Goal: Task Accomplishment & Management: Complete application form

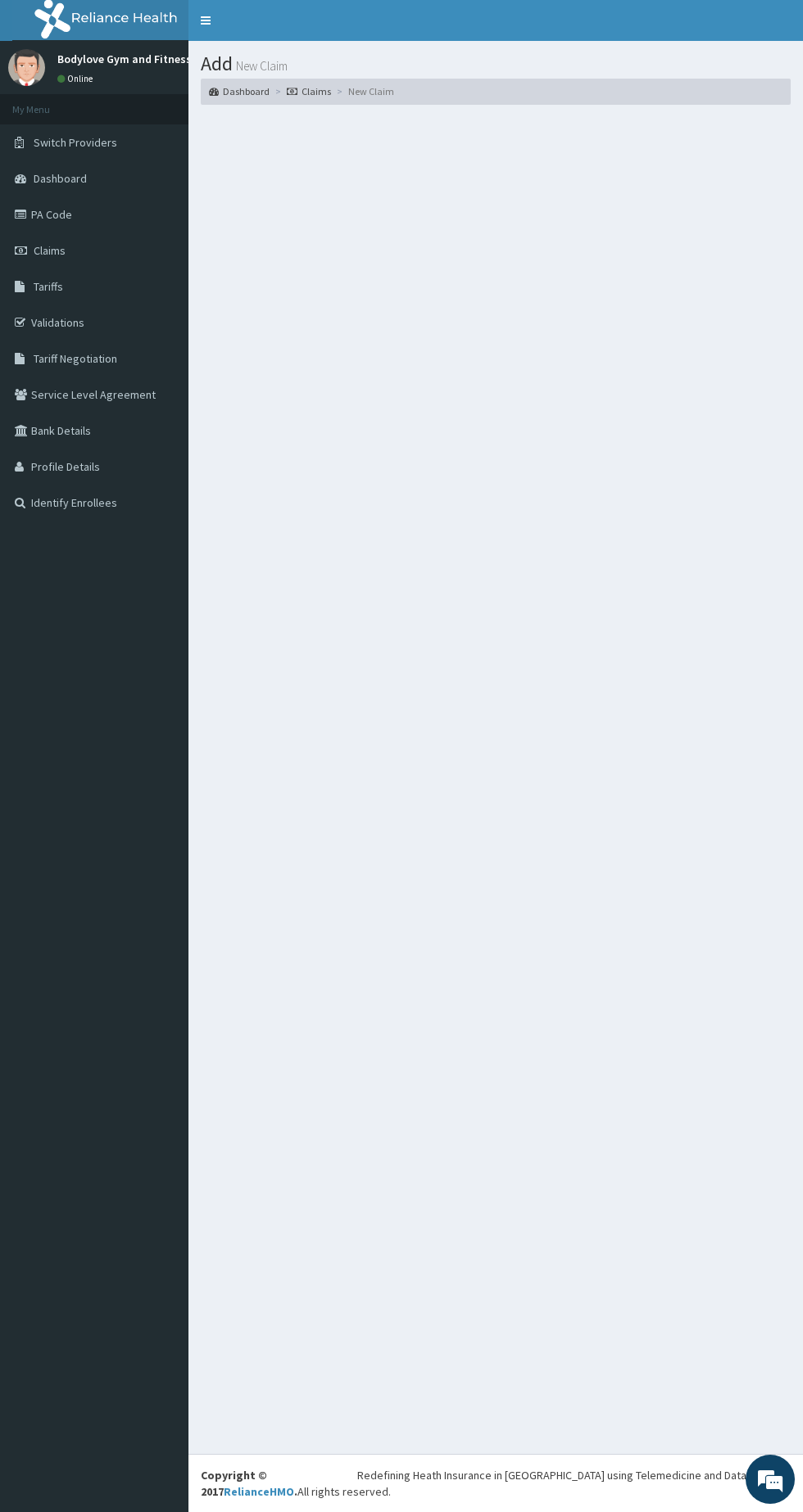
click at [375, 85] on li "New Claim" at bounding box center [363, 91] width 61 height 14
click at [312, 89] on link "Claims" at bounding box center [309, 91] width 45 height 14
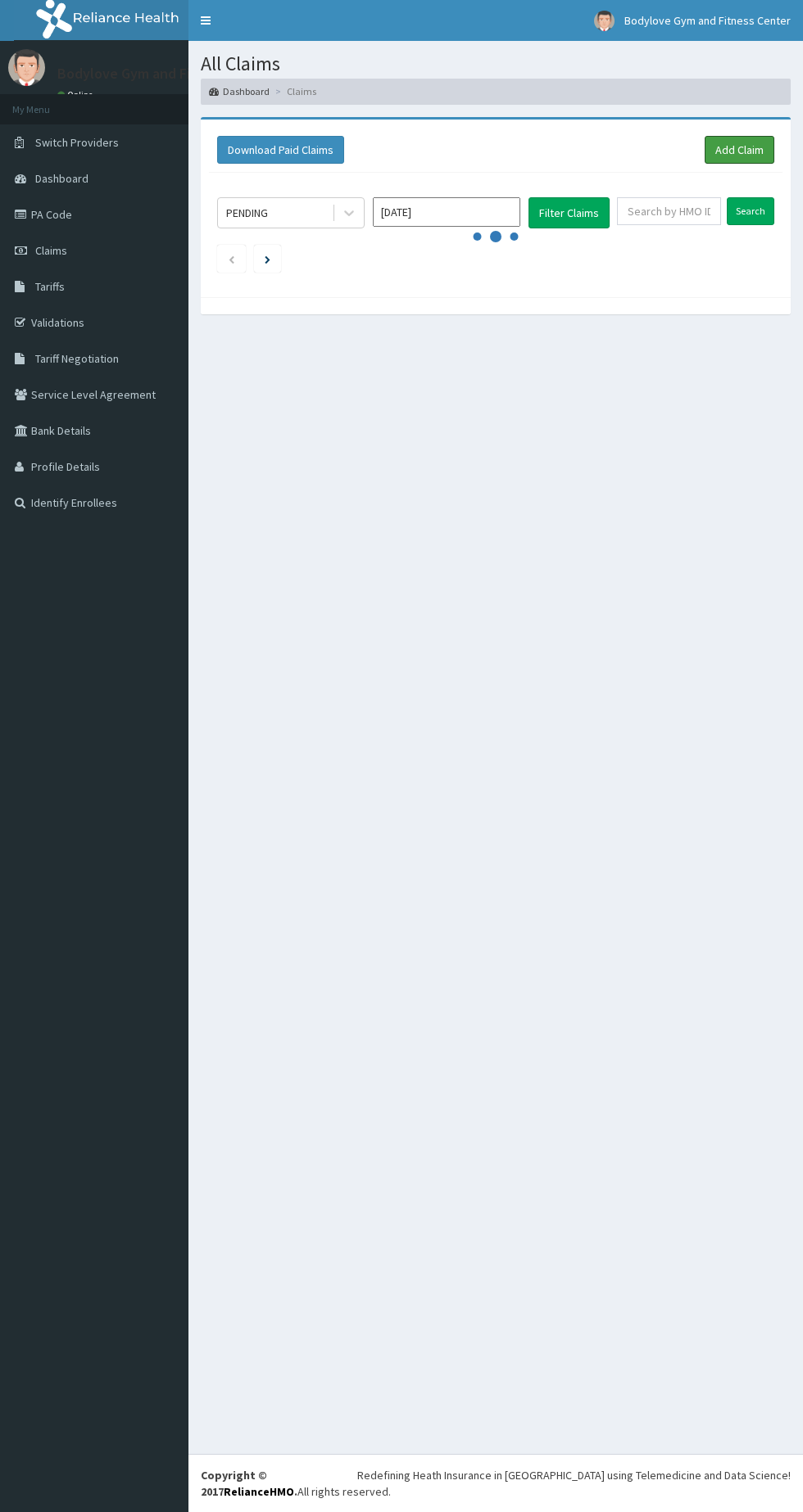
click at [716, 147] on link "Add Claim" at bounding box center [740, 149] width 70 height 28
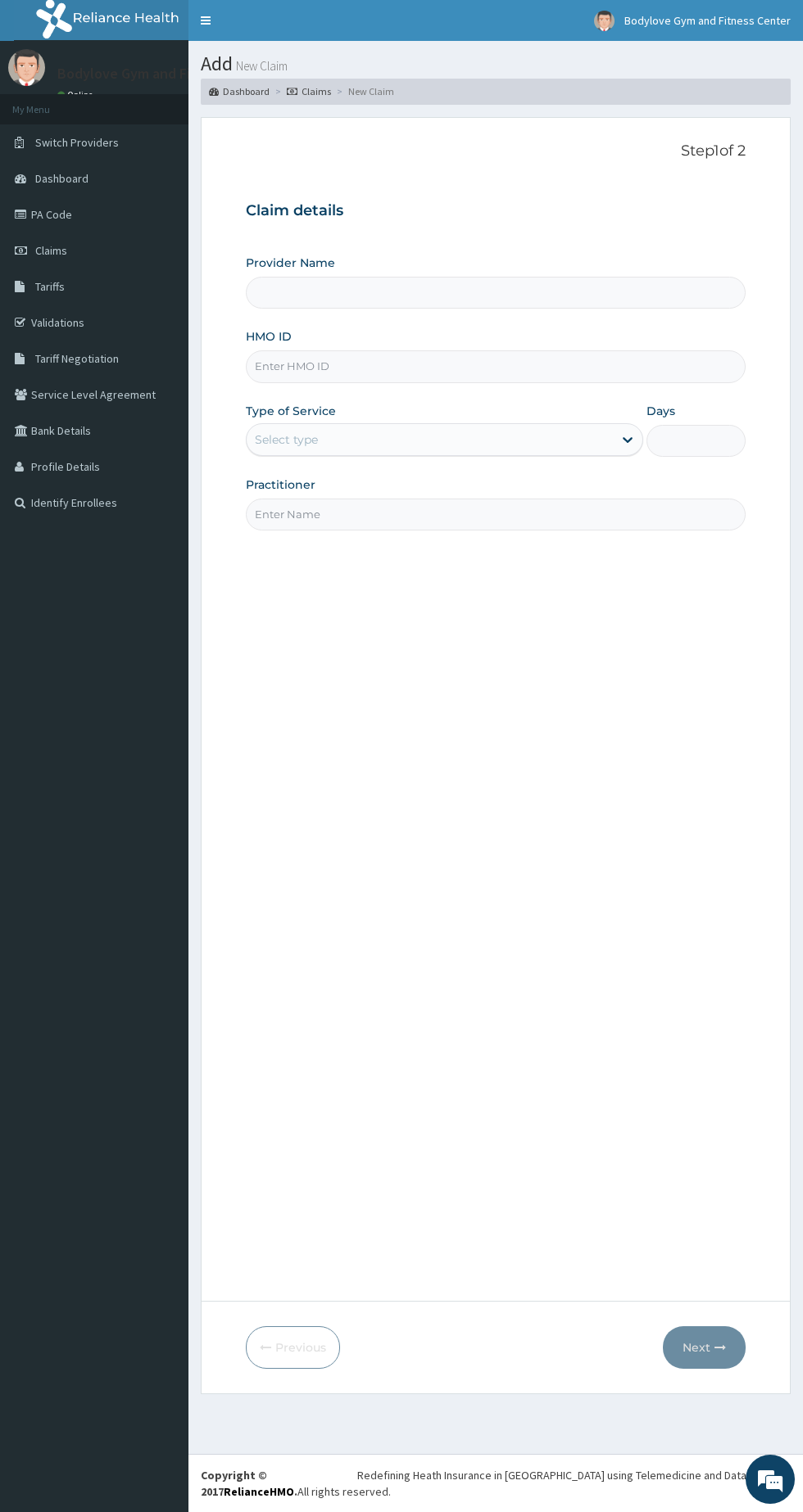
click at [540, 367] on input "HMO ID" at bounding box center [495, 366] width 500 height 32
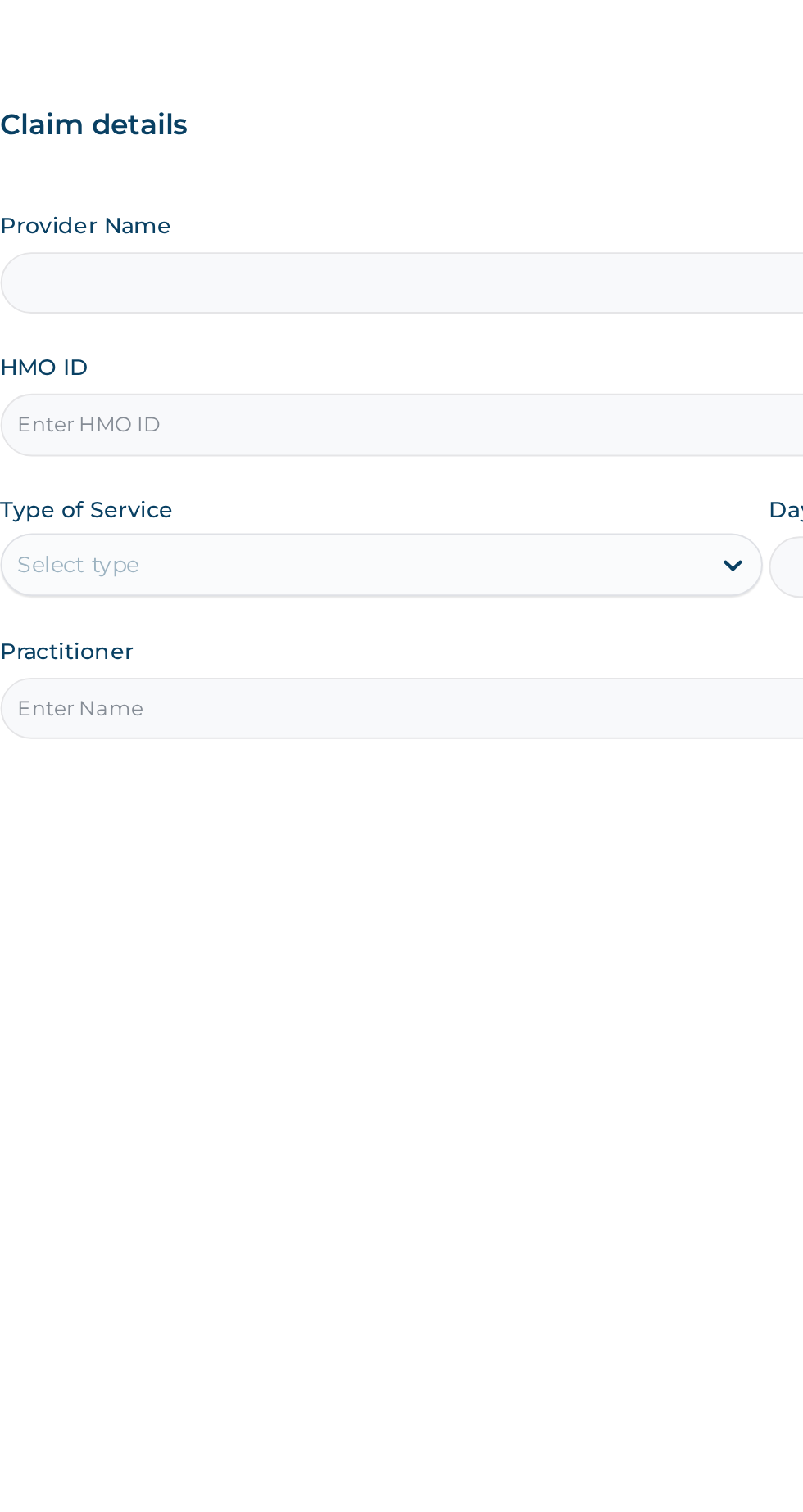
type input "Bodylove Gym and Fitness Center"
type input "1"
click at [448, 354] on input "HMO ID" at bounding box center [495, 366] width 500 height 32
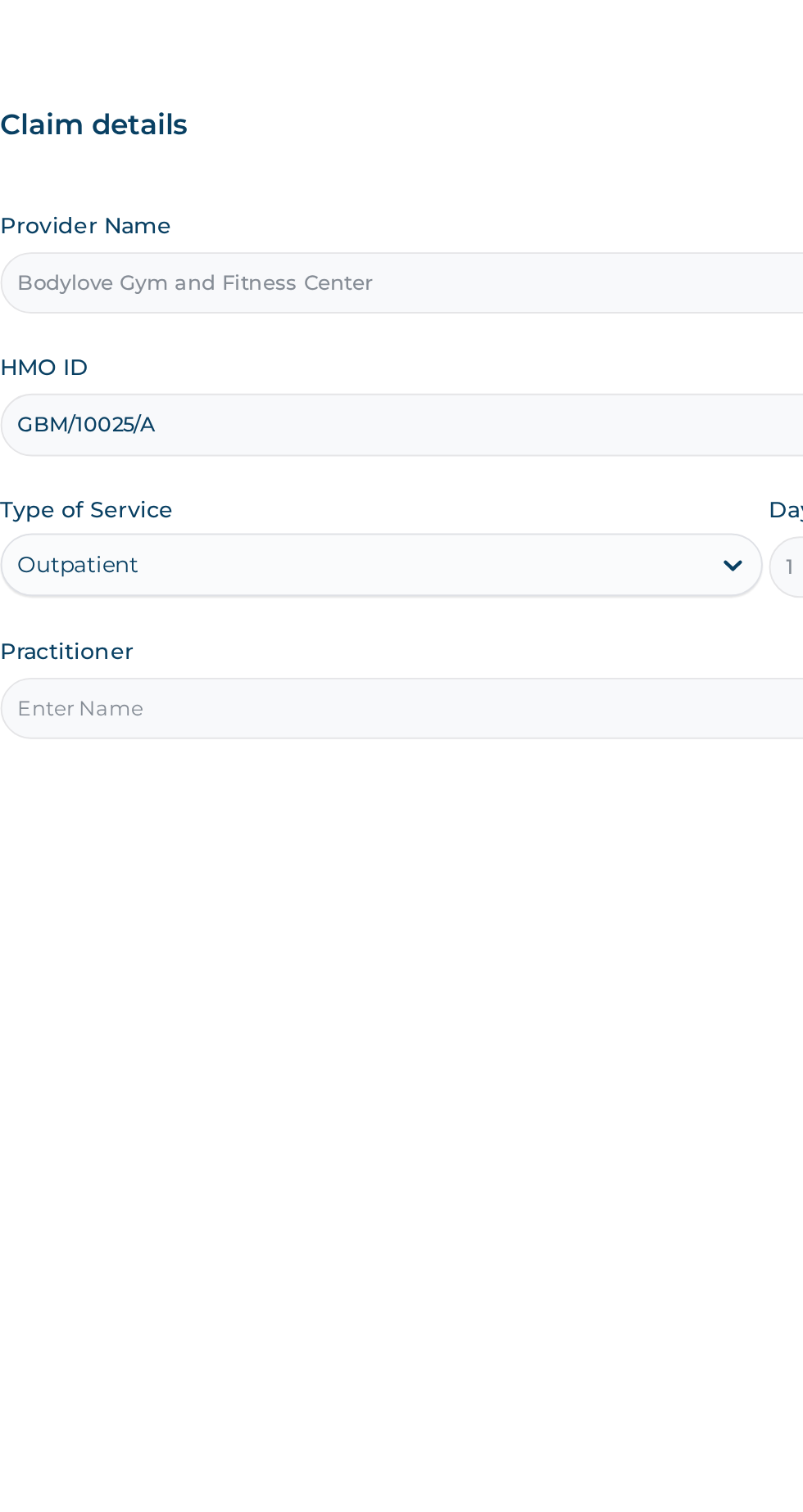
type input "GBM/10025/A"
click at [459, 511] on input "Practitioner" at bounding box center [495, 514] width 500 height 32
type input "Tosin Opeyemi"
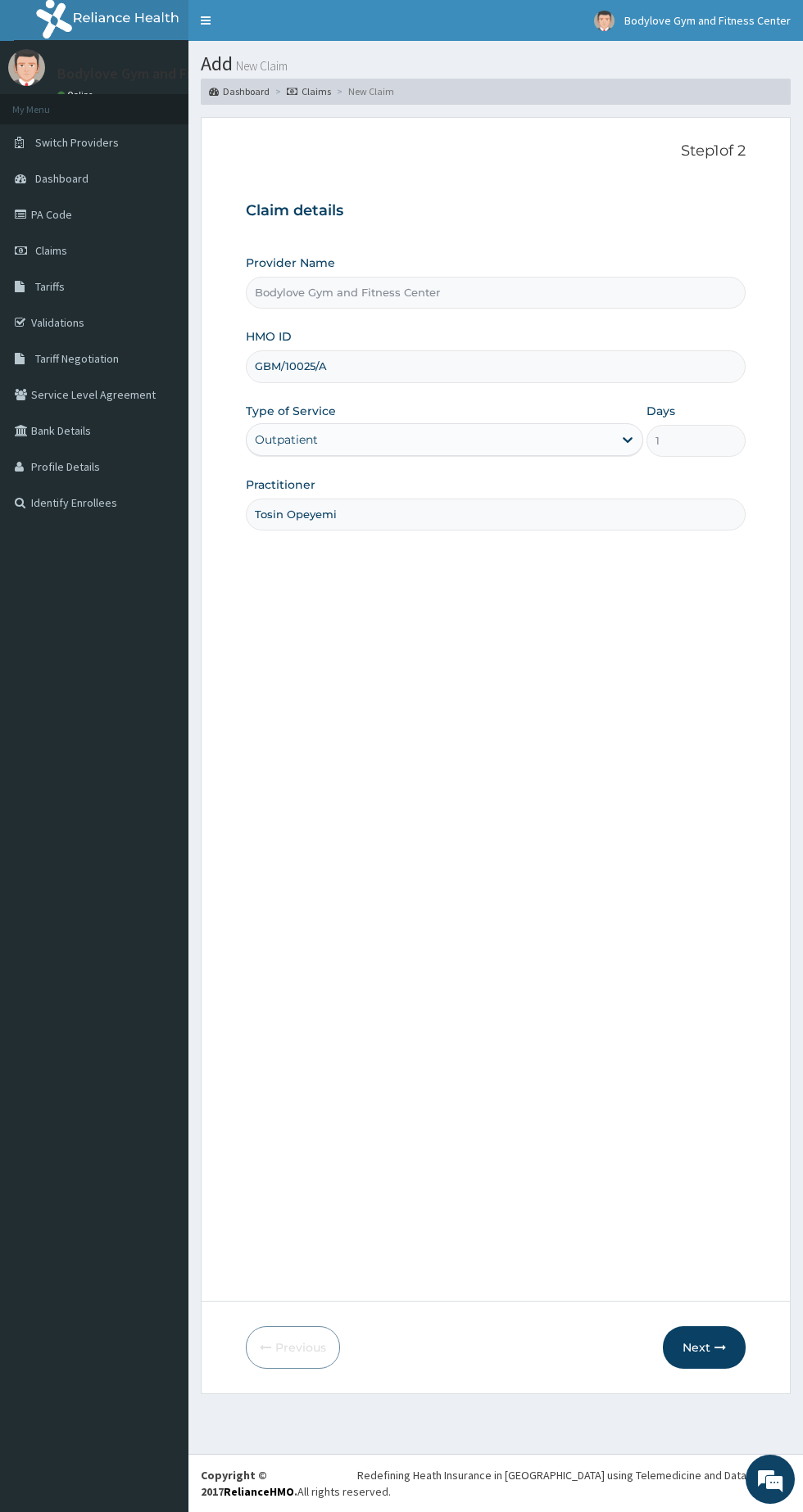
click at [702, 1353] on button "Next" at bounding box center [704, 1348] width 83 height 43
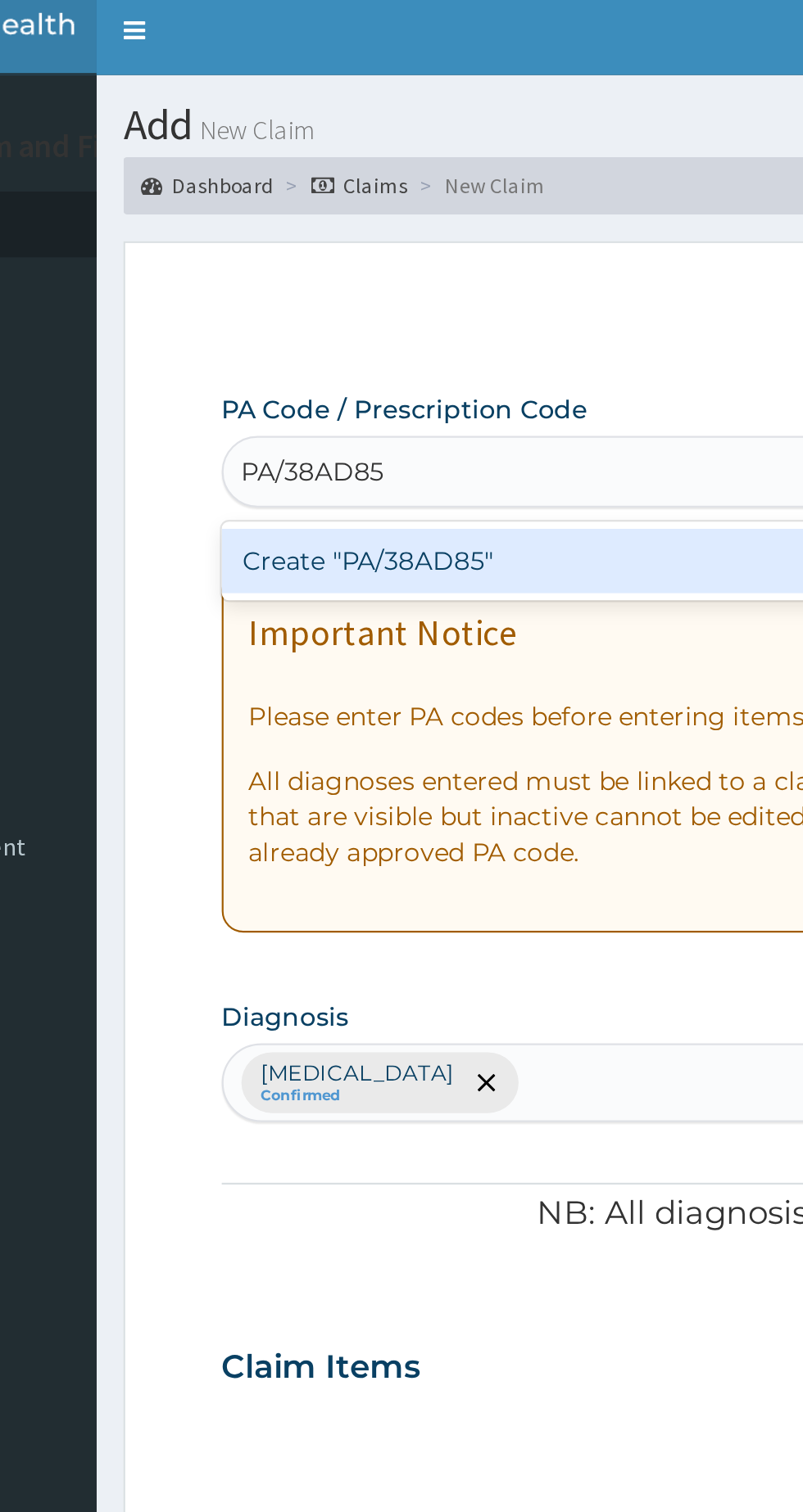
click at [385, 255] on div "Create "PA/38AD85"" at bounding box center [412, 263] width 332 height 29
type input "PA/38AD85"
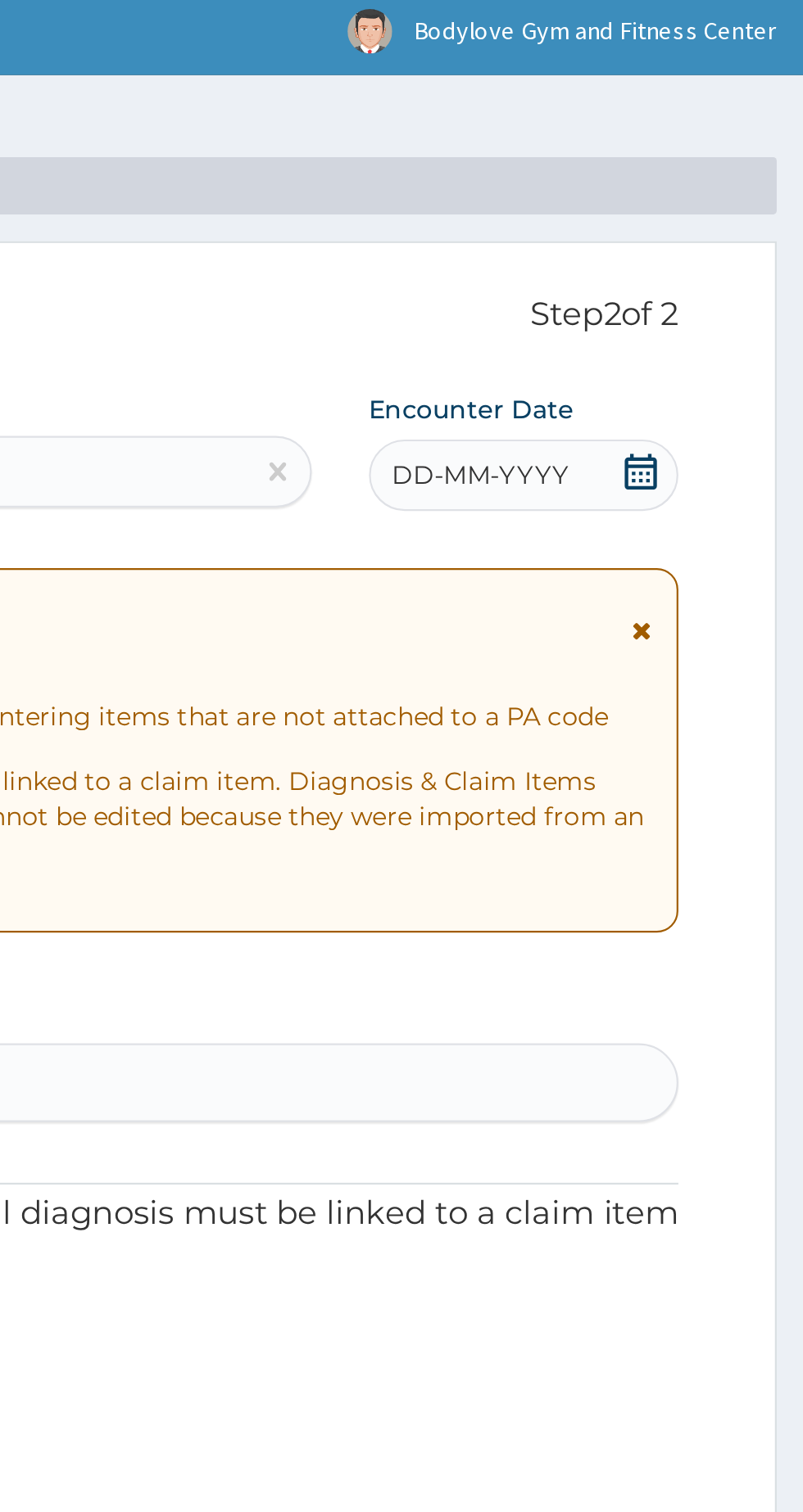
click at [697, 222] on div "DD-MM-YYYY" at bounding box center [675, 224] width 142 height 33
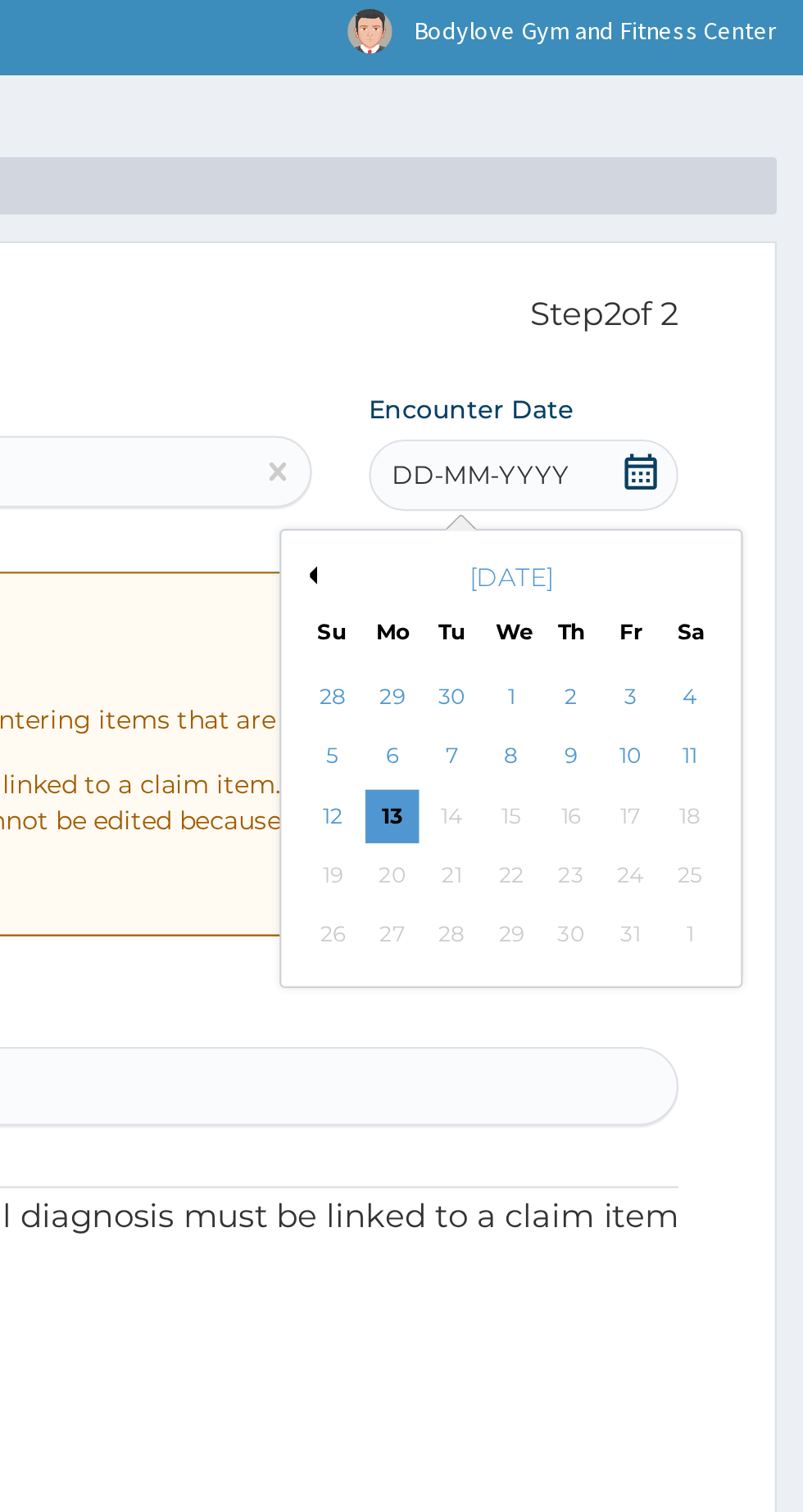
click at [610, 380] on div "13" at bounding box center [614, 380] width 24 height 24
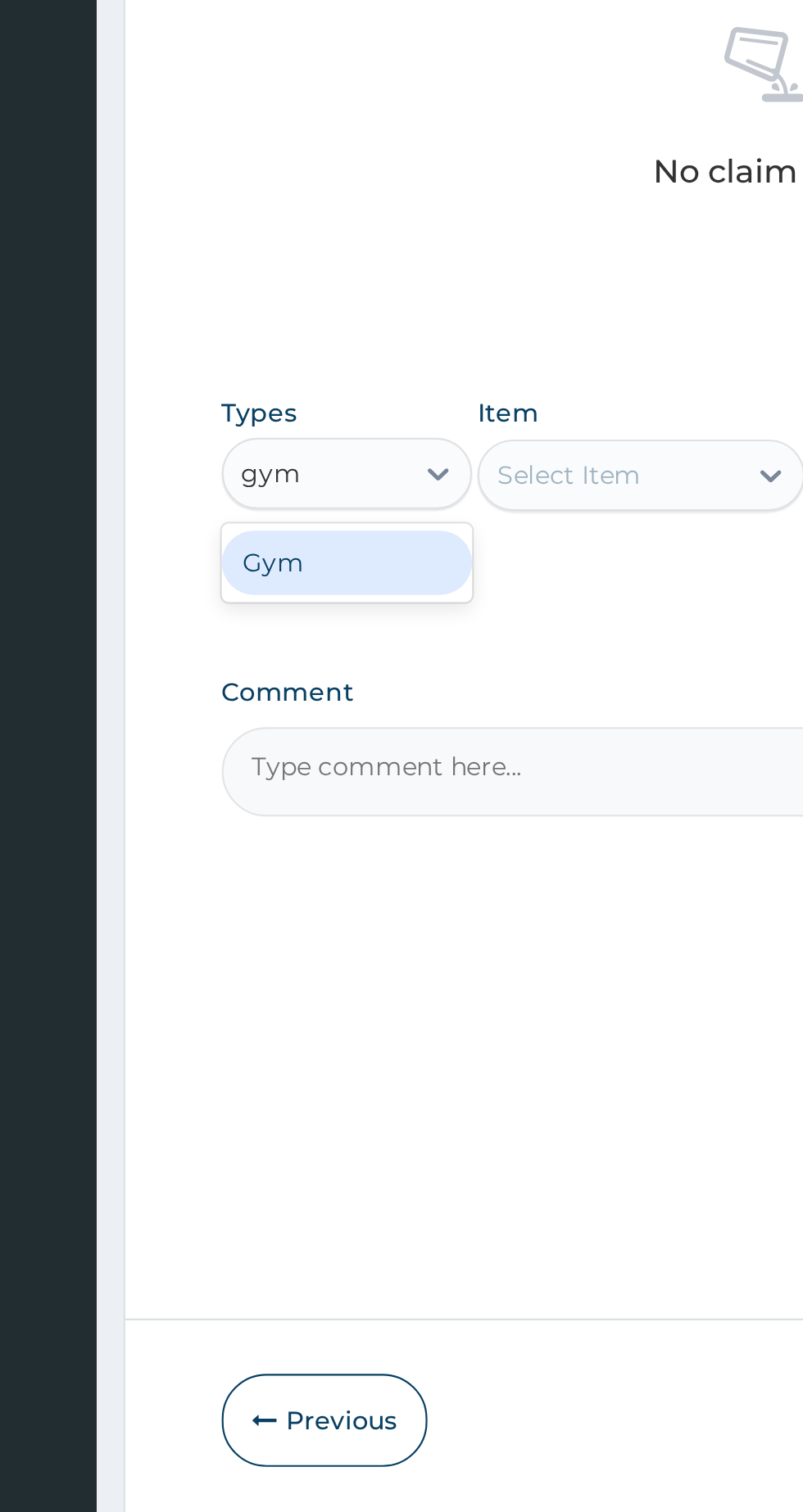
click at [323, 957] on div "Gym" at bounding box center [303, 955] width 115 height 29
type input "gym"
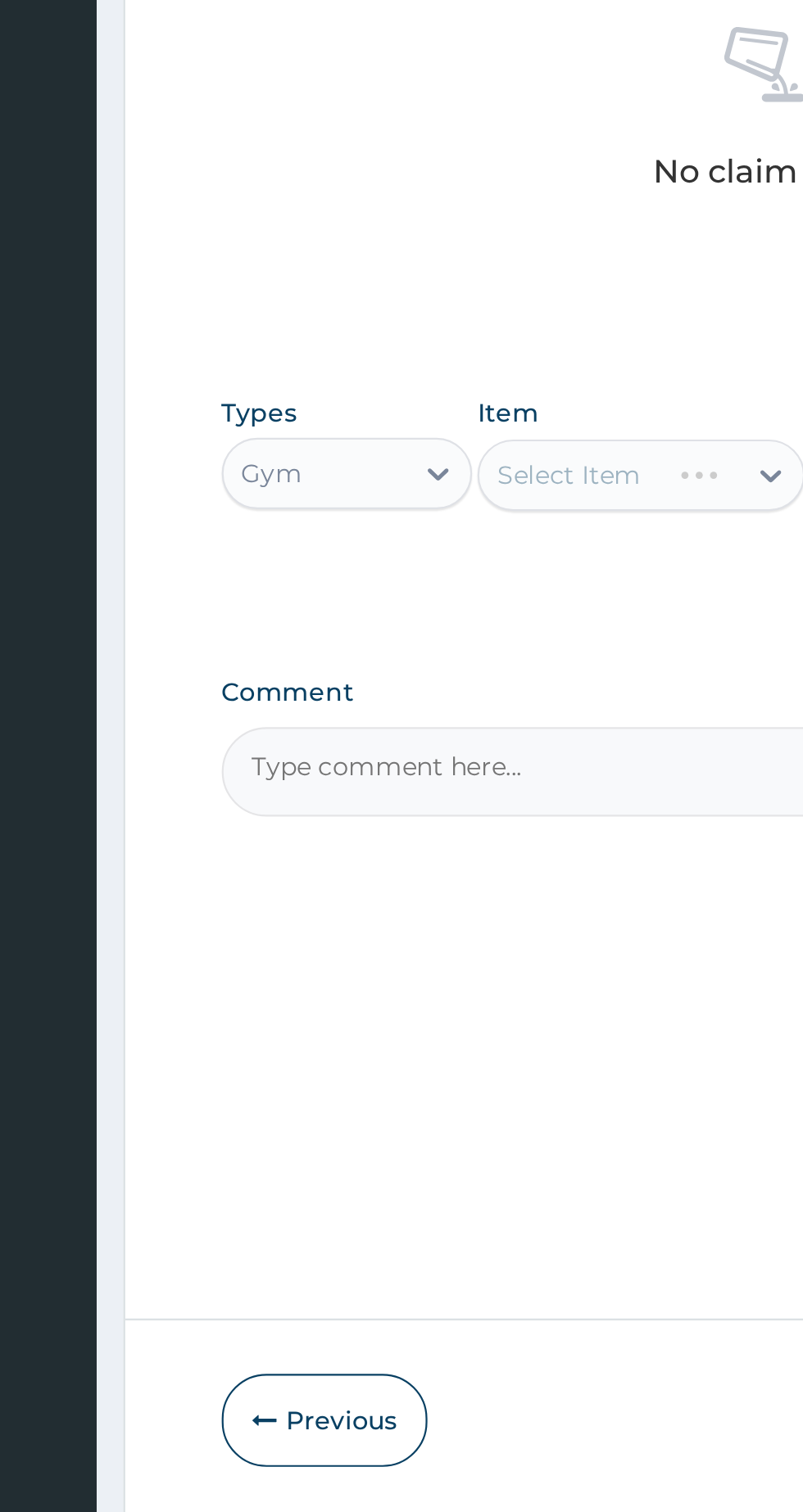
click at [449, 919] on div "Select Item" at bounding box center [406, 914] width 84 height 26
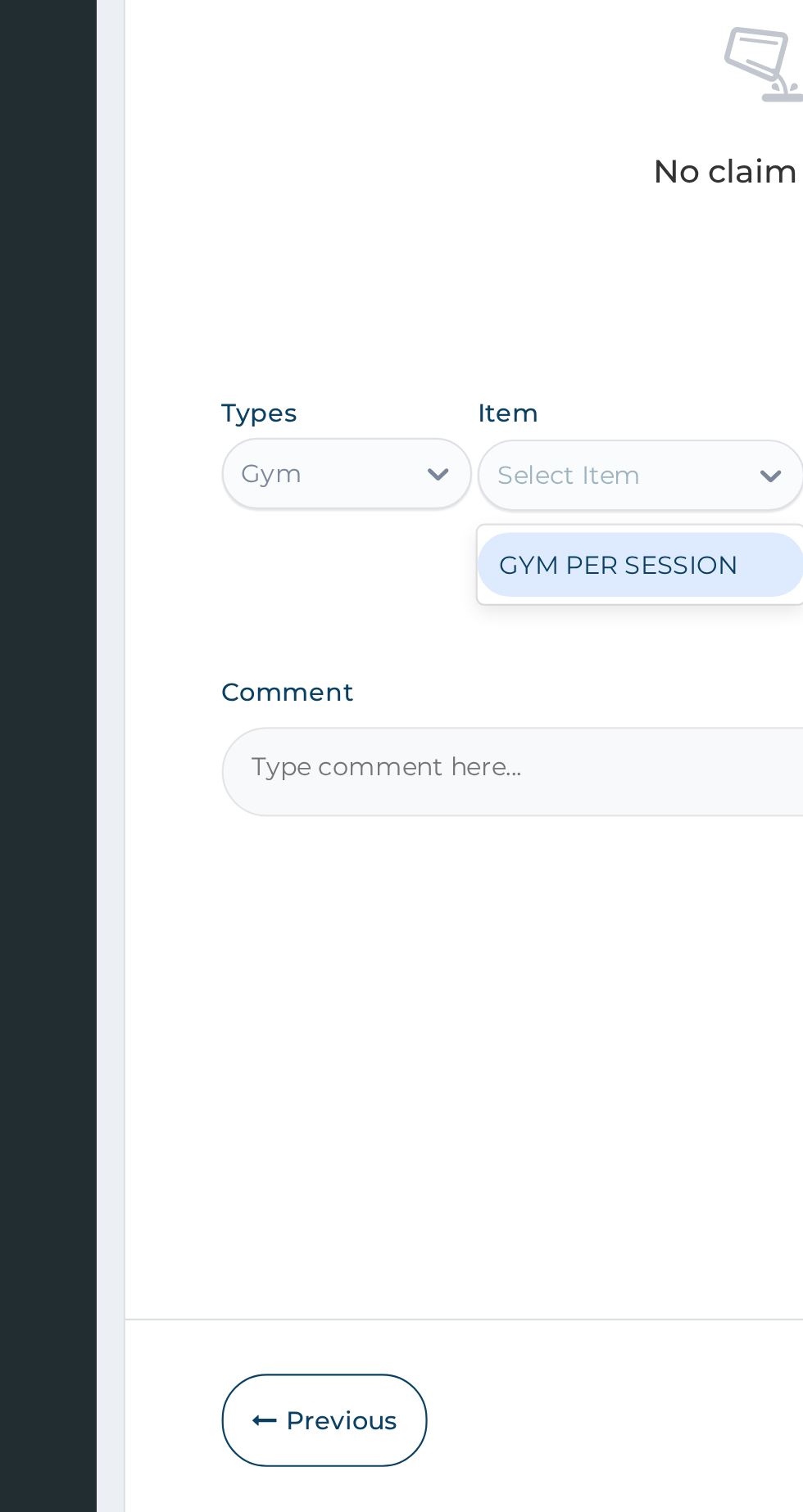
click at [451, 961] on div "GYM PER SESSION" at bounding box center [438, 955] width 150 height 29
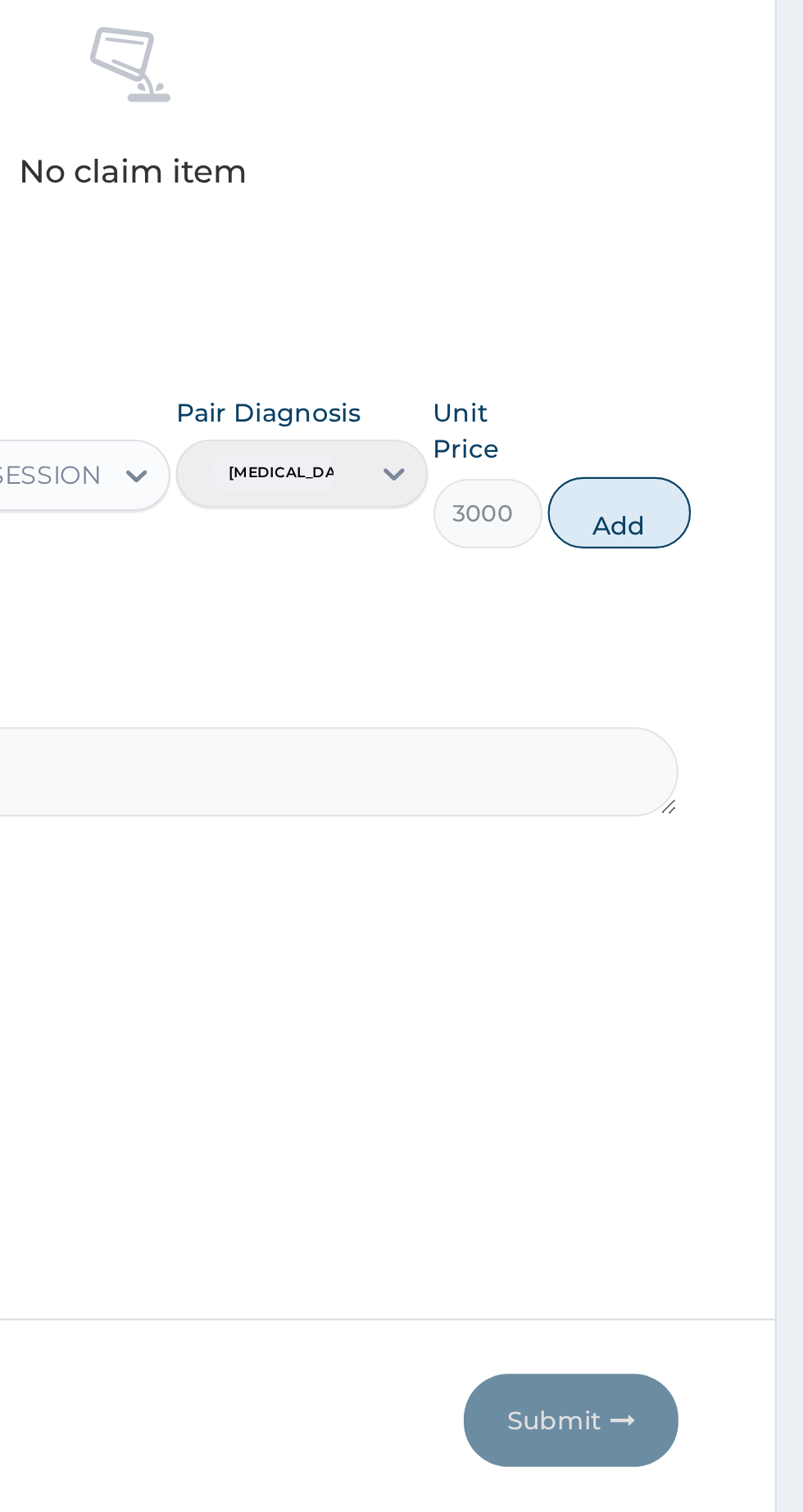
click at [747, 925] on button "Add" at bounding box center [718, 932] width 65 height 33
type input "0"
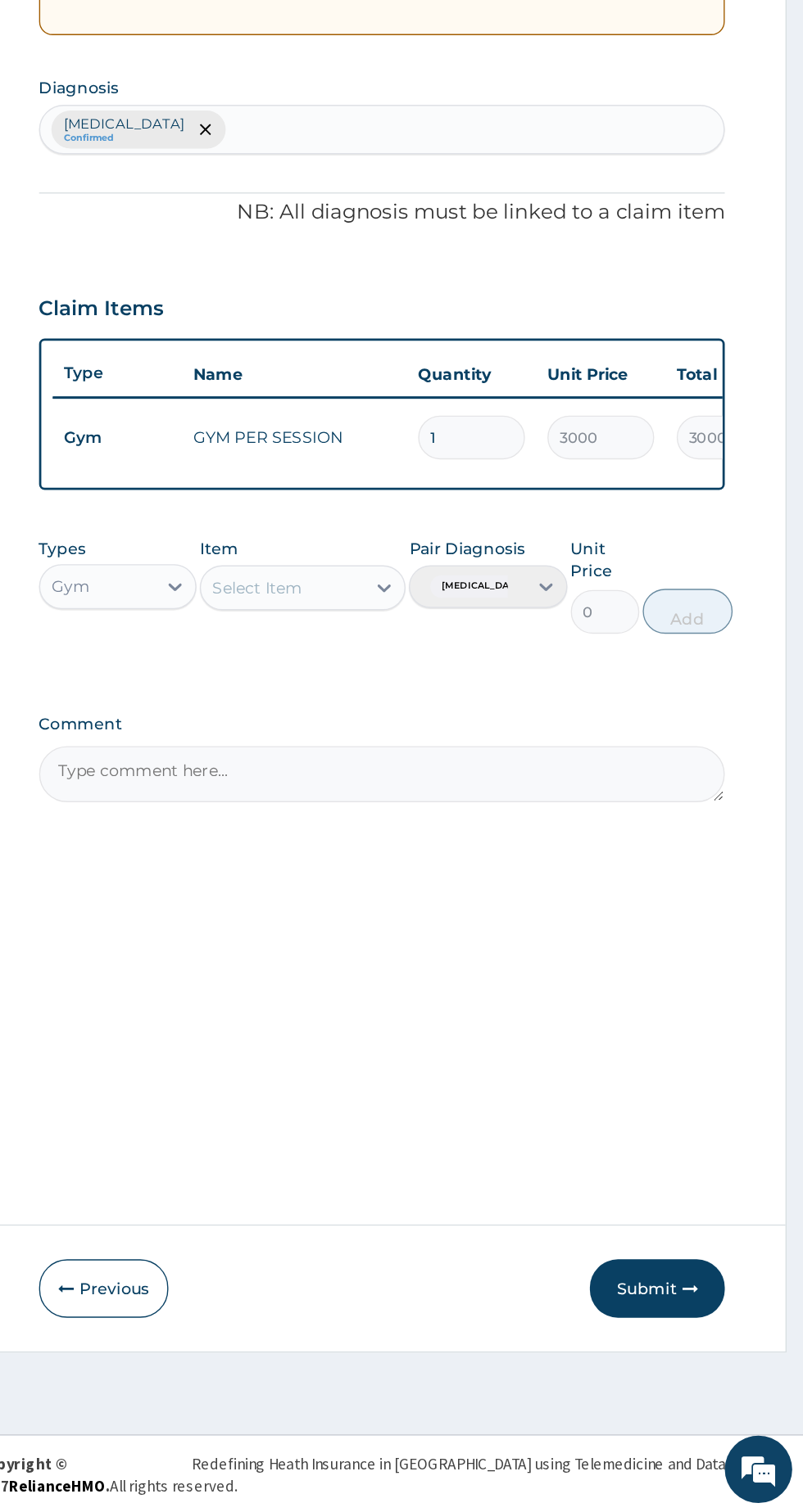
click at [697, 1351] on button "Submit" at bounding box center [696, 1348] width 98 height 43
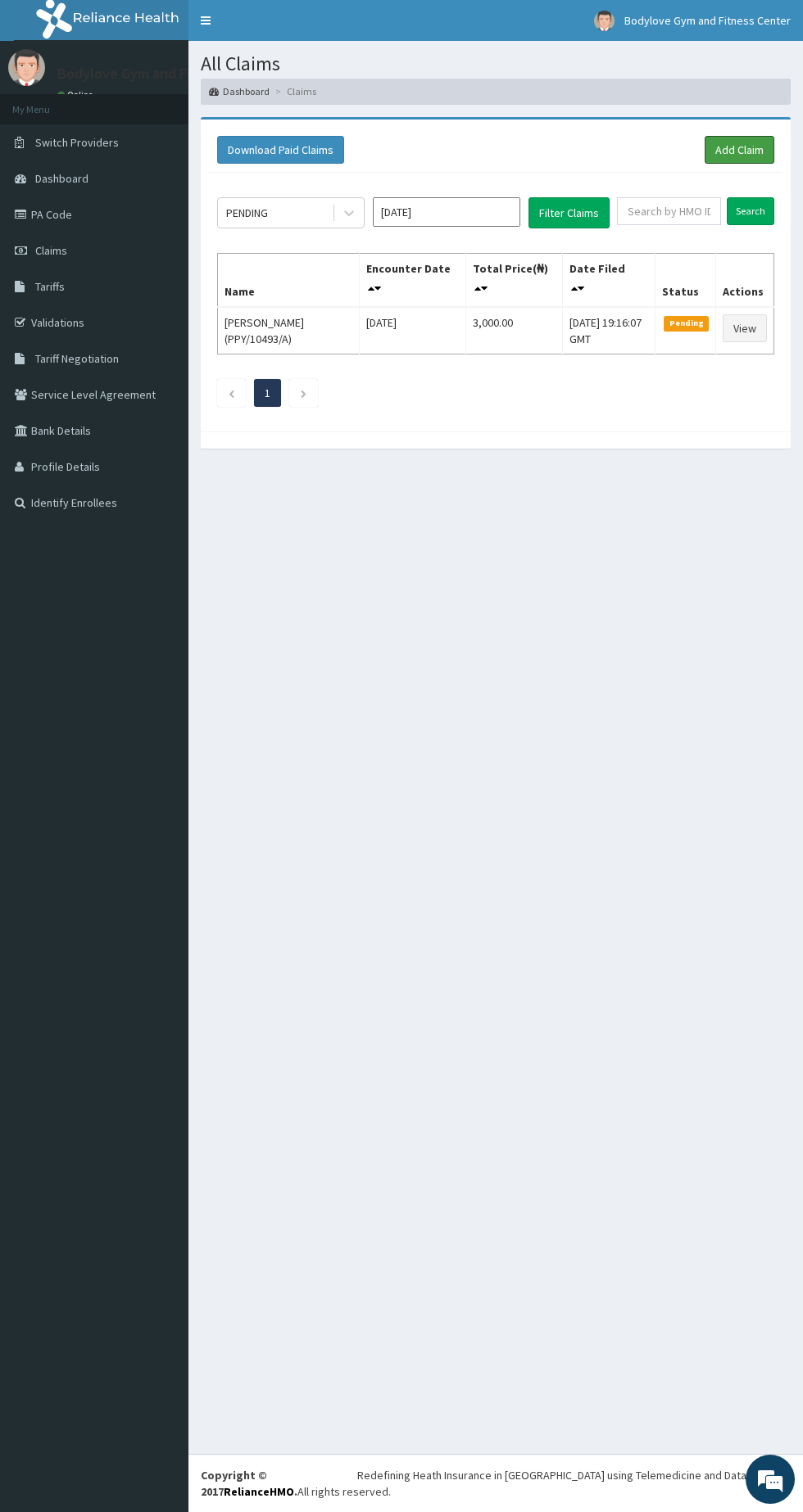
click at [744, 149] on link "Add Claim" at bounding box center [740, 149] width 70 height 28
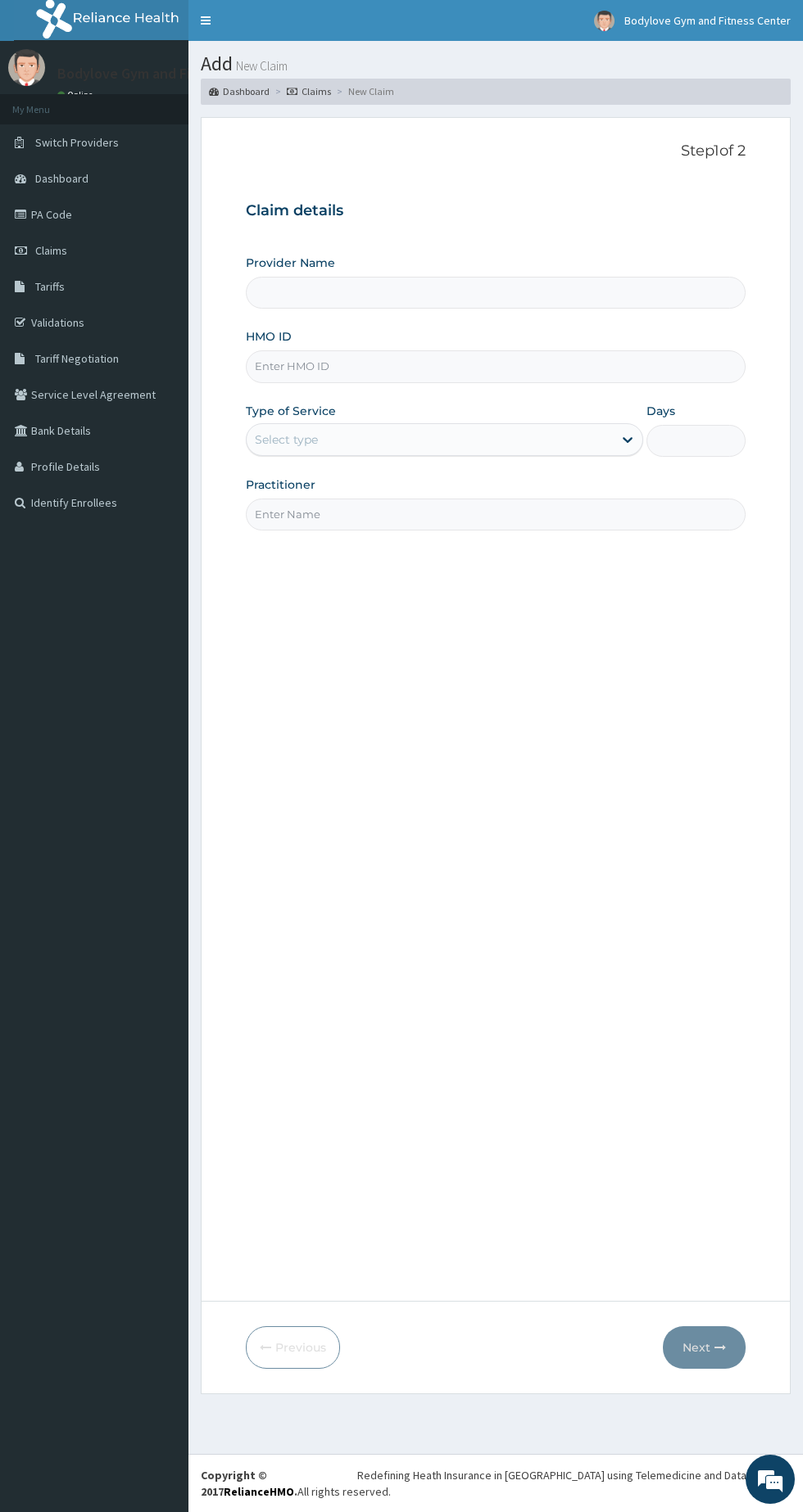
click at [511, 362] on input "HMO ID" at bounding box center [495, 366] width 500 height 32
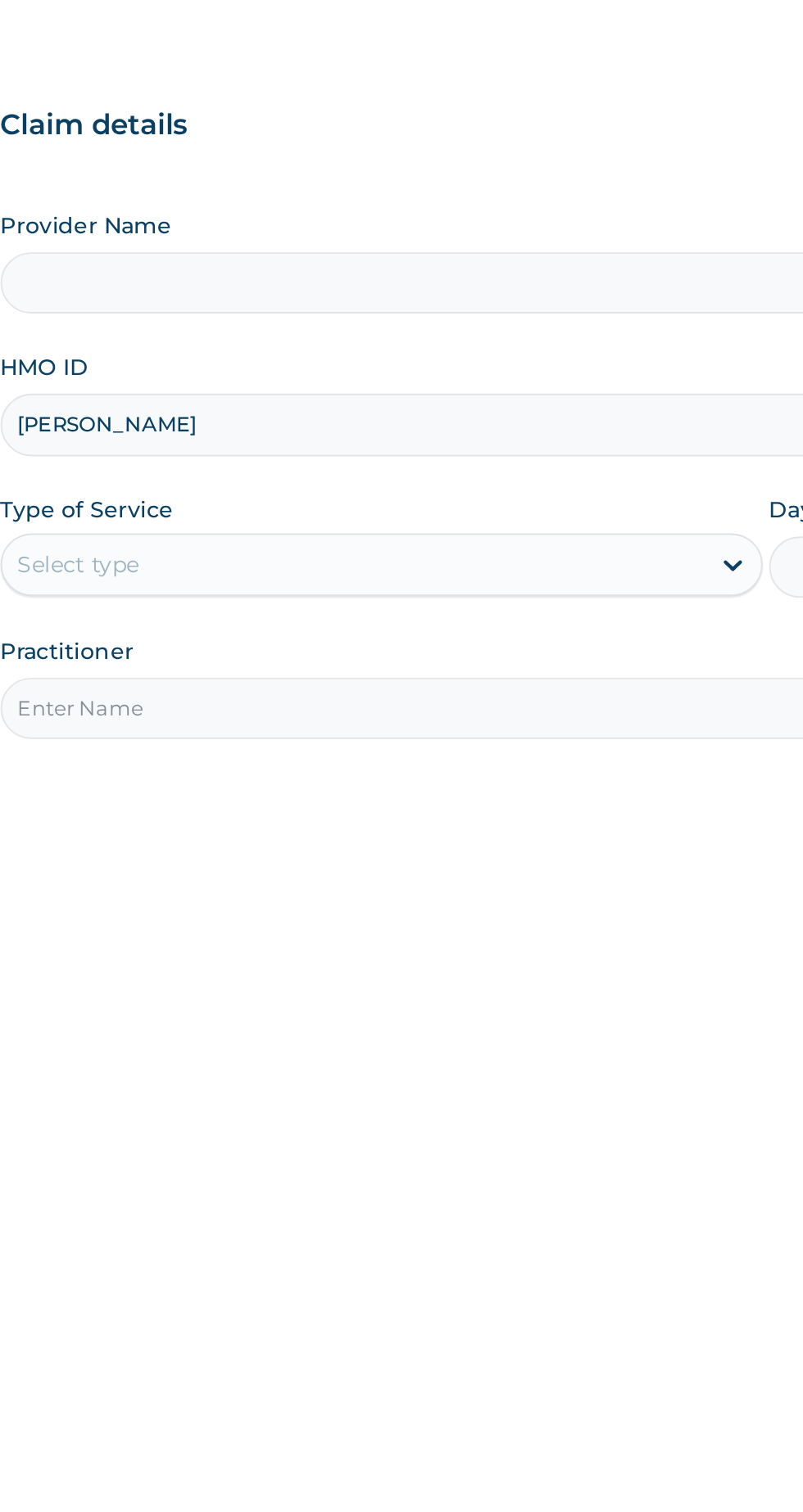
click at [466, 516] on input "Practitioner" at bounding box center [495, 514] width 500 height 32
click at [451, 360] on input "[PERSON_NAME]" at bounding box center [495, 366] width 500 height 32
type input "F"
type input "Bodylove Gym and Fitness Center"
type input "1"
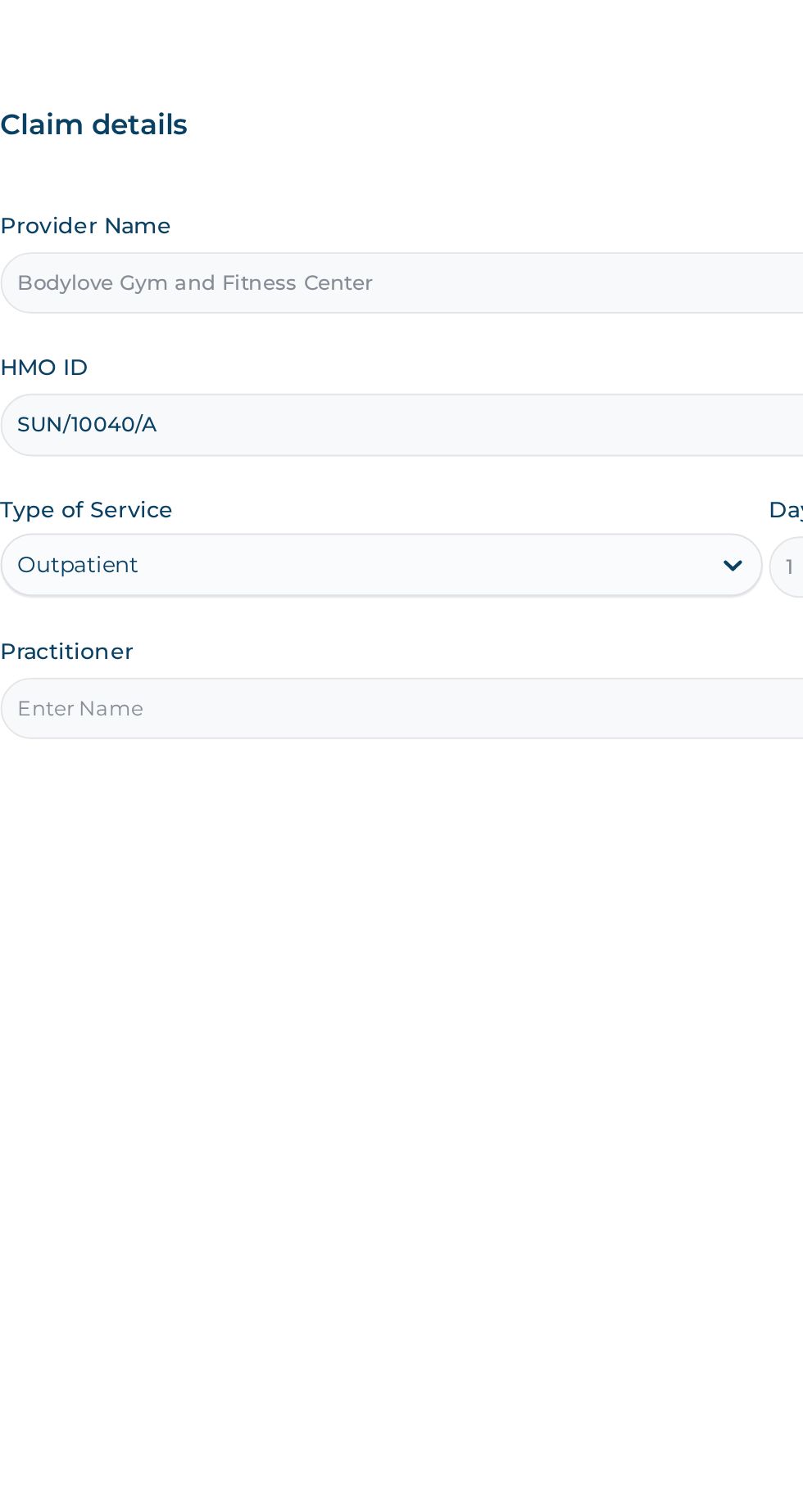
type input "SUN/10040/A"
click at [454, 510] on input "Practitioner" at bounding box center [495, 514] width 500 height 32
type input "[PERSON_NAME]"
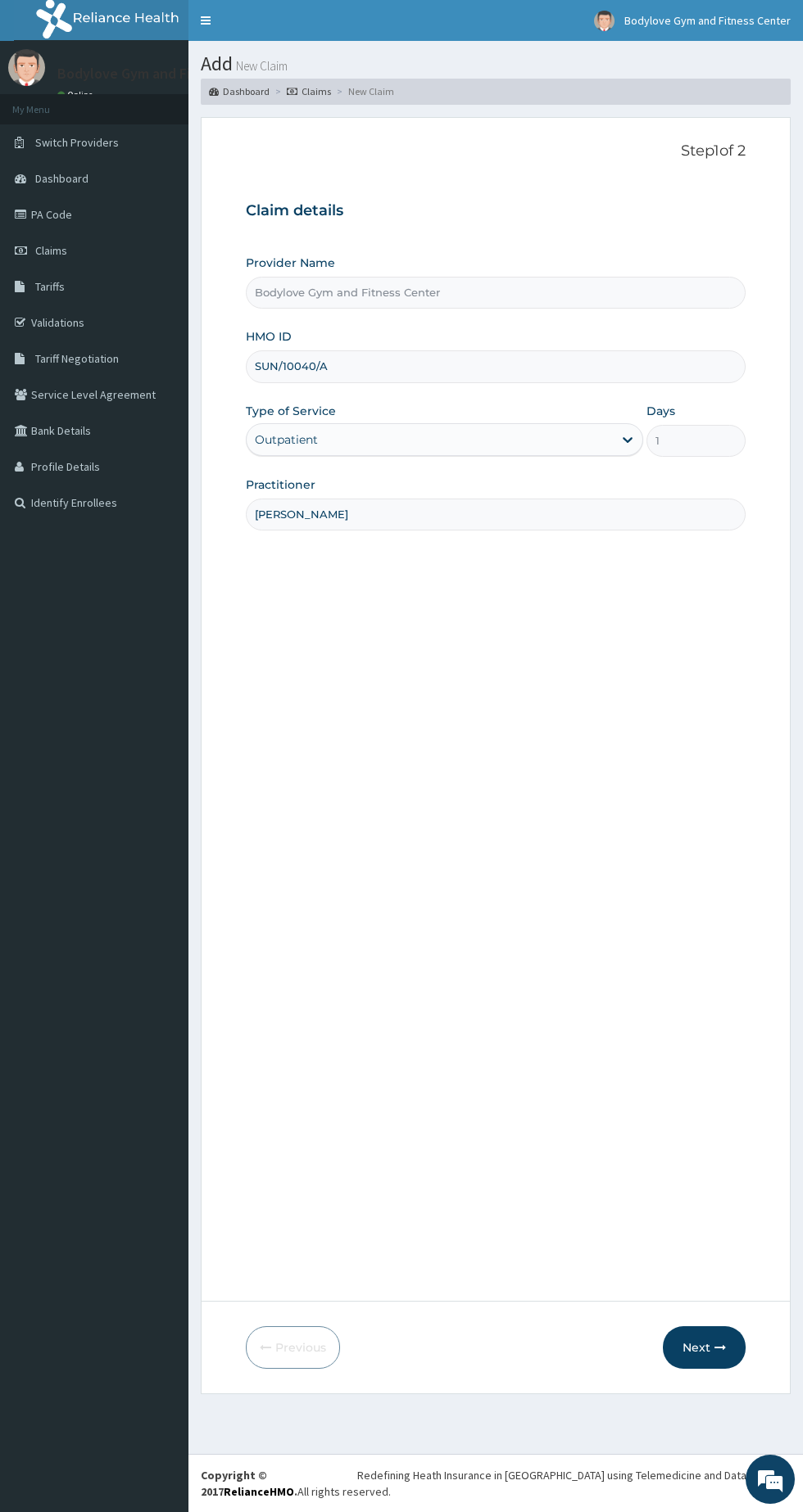
click at [696, 1348] on button "Next" at bounding box center [704, 1348] width 83 height 43
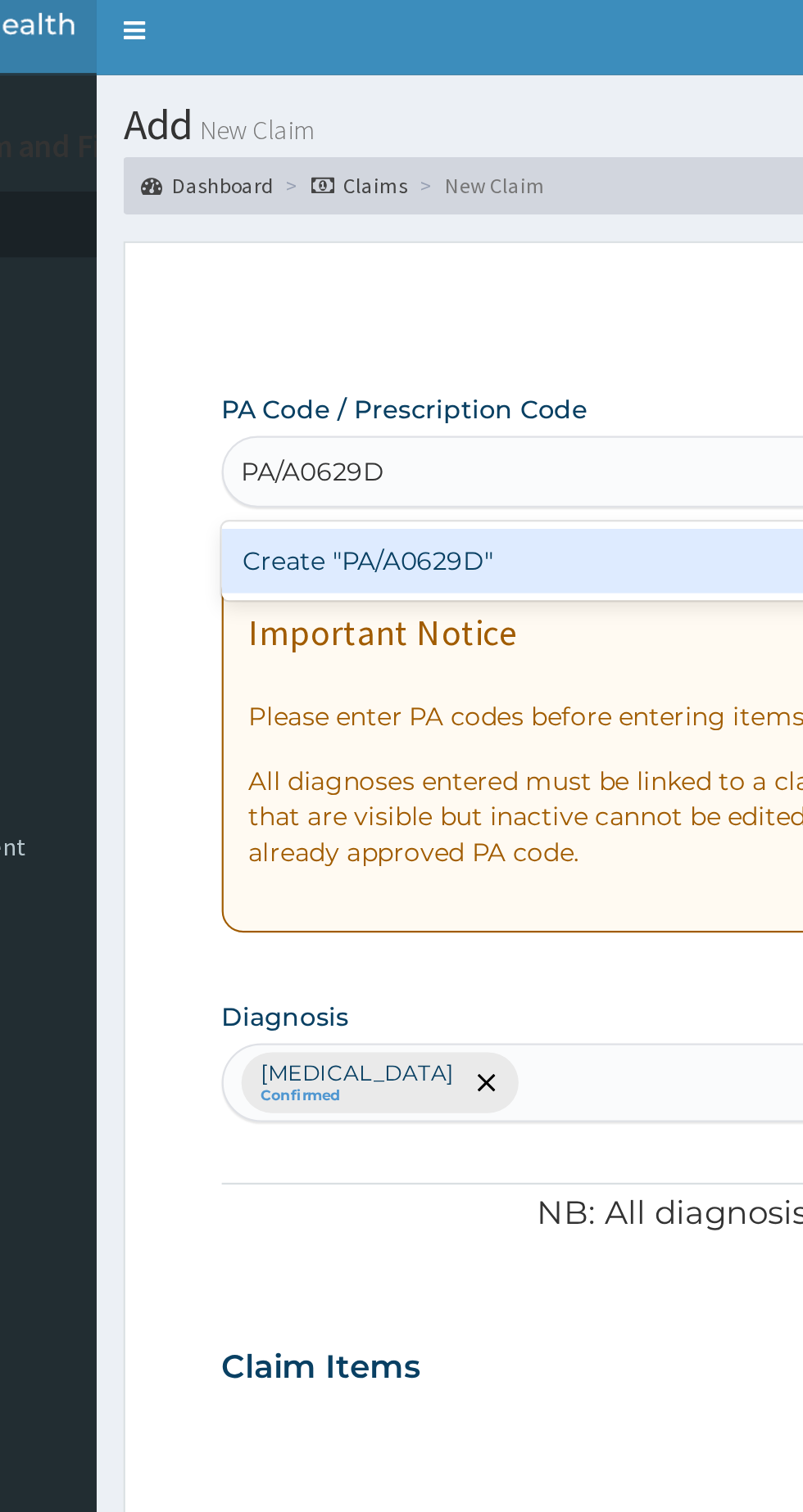
click at [394, 250] on div "Create "PA/A0629D"" at bounding box center [412, 263] width 332 height 29
type input "PA/A0629D"
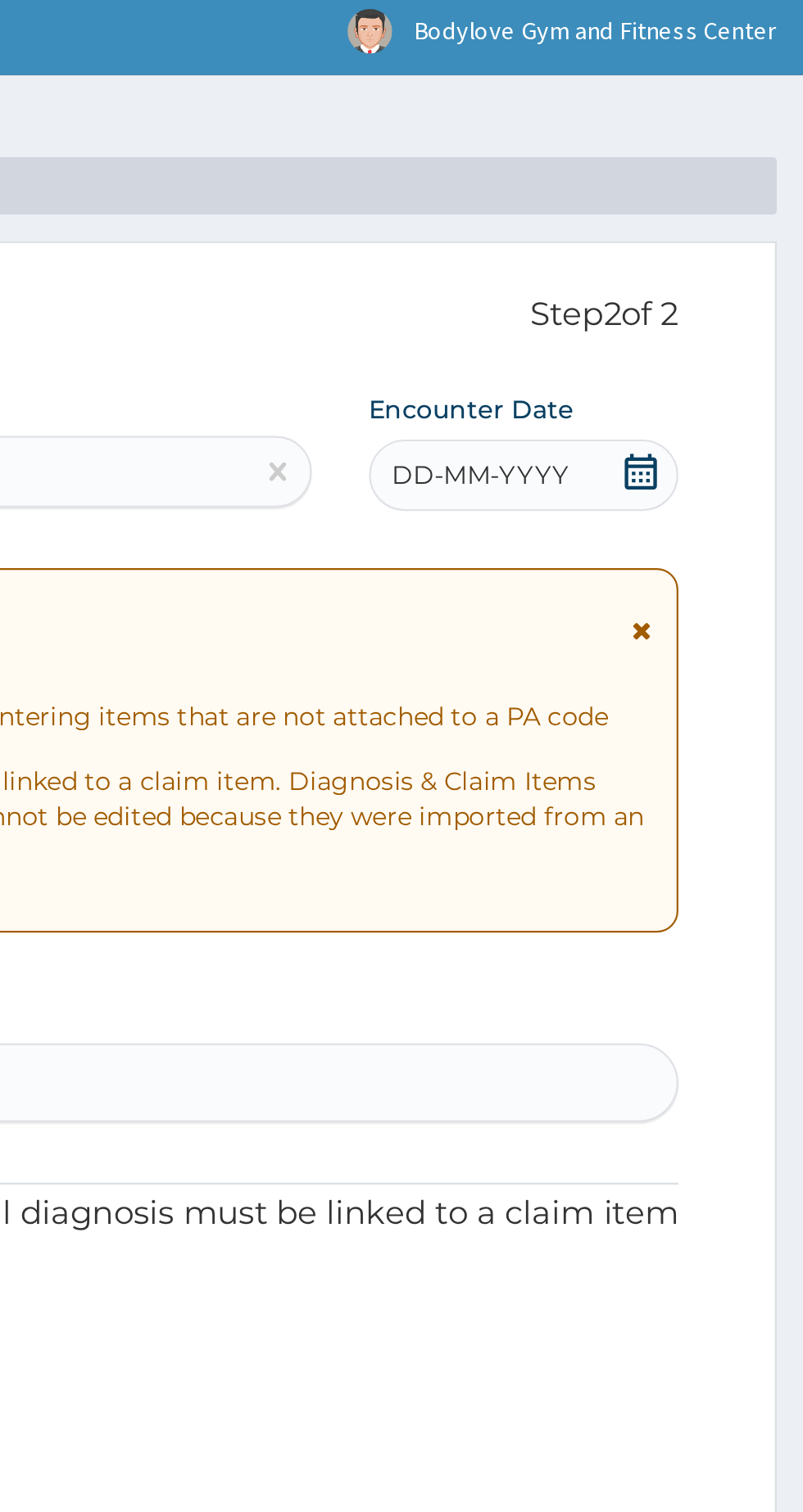
click at [679, 219] on span "DD-MM-YYYY" at bounding box center [655, 224] width 82 height 16
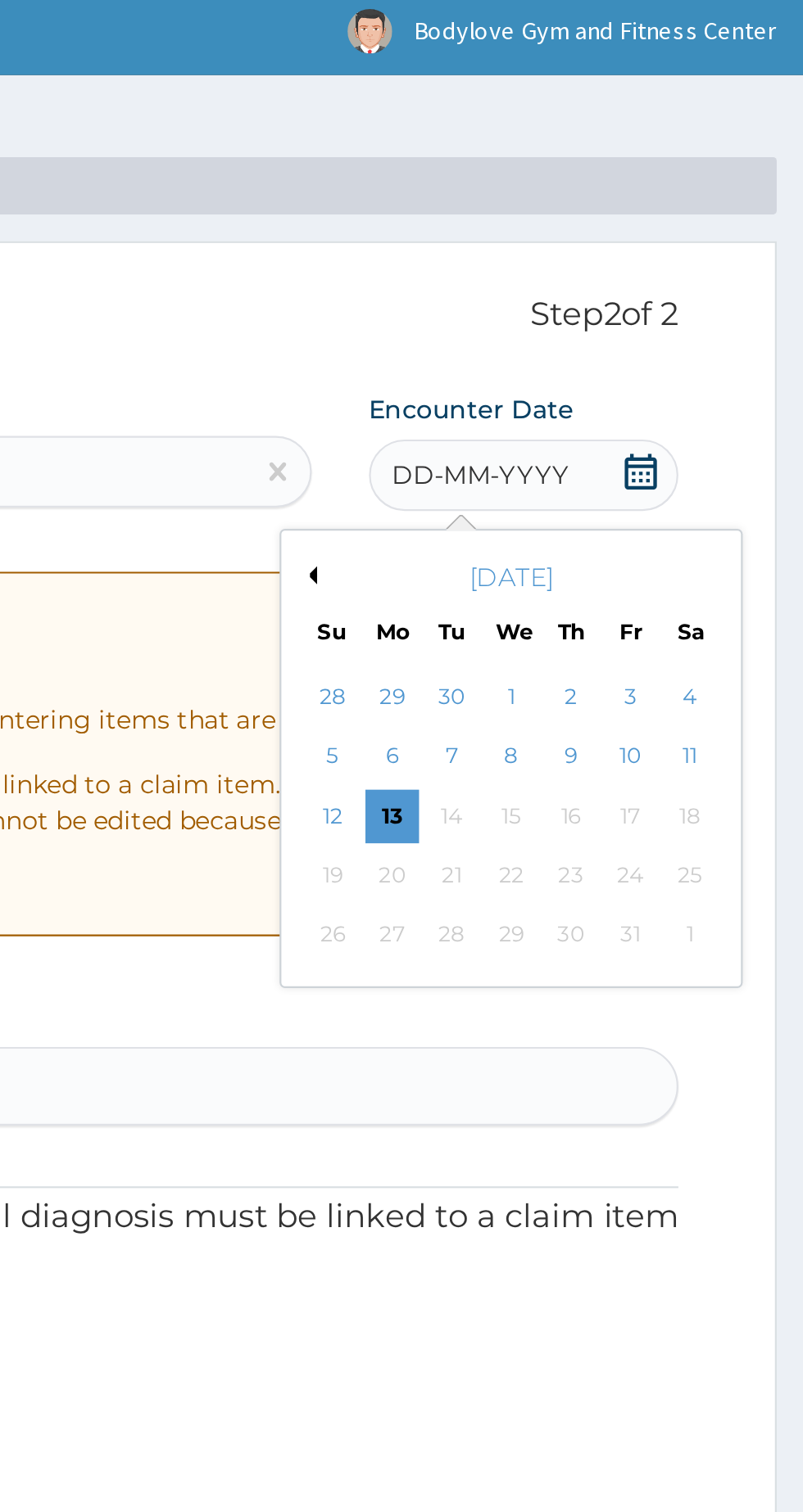
click at [616, 375] on div "13" at bounding box center [614, 380] width 24 height 24
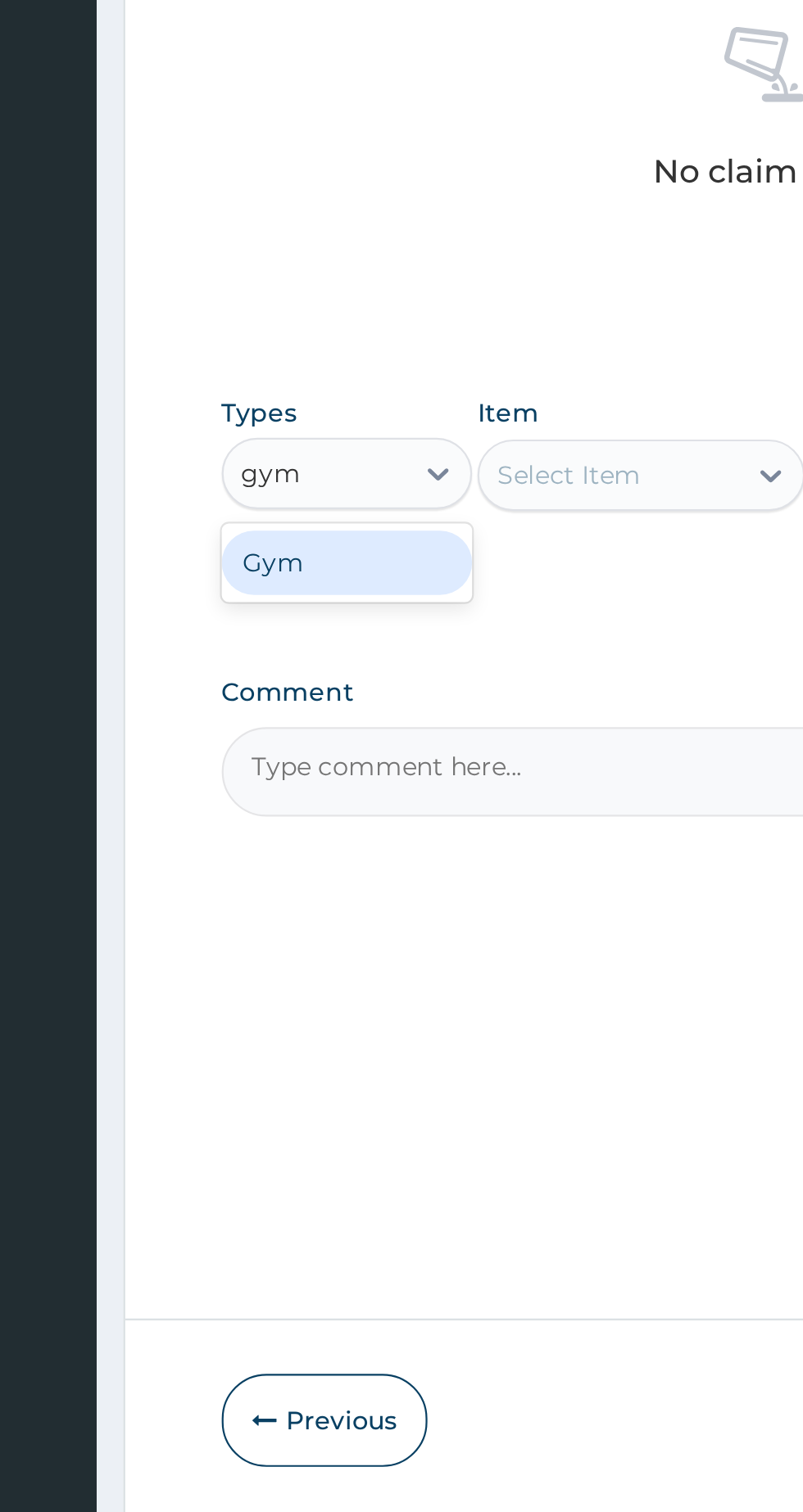
click at [336, 956] on div "Gym" at bounding box center [303, 955] width 115 height 29
type input "gym"
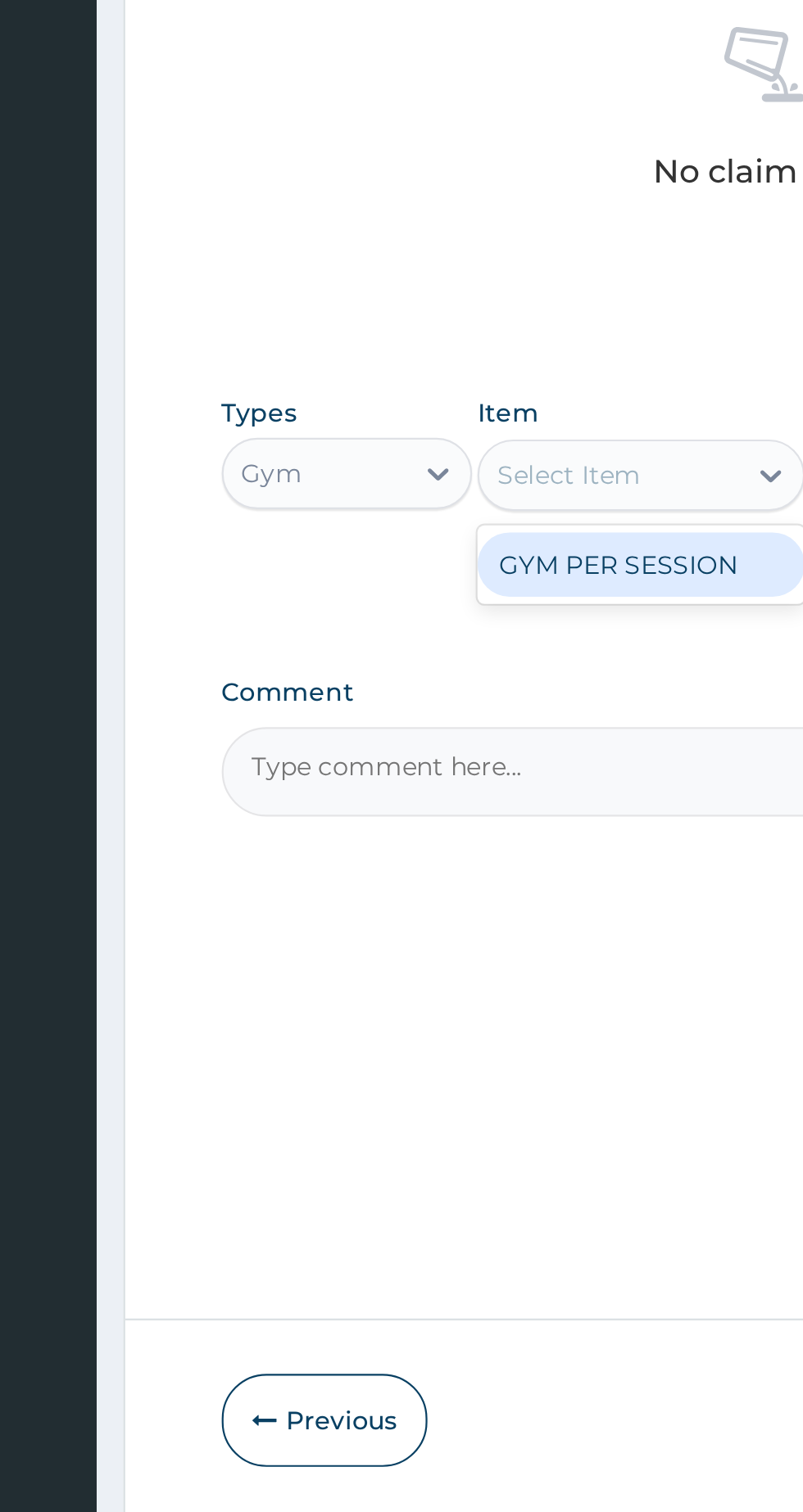
click at [437, 955] on div "GYM PER SESSION" at bounding box center [438, 955] width 150 height 29
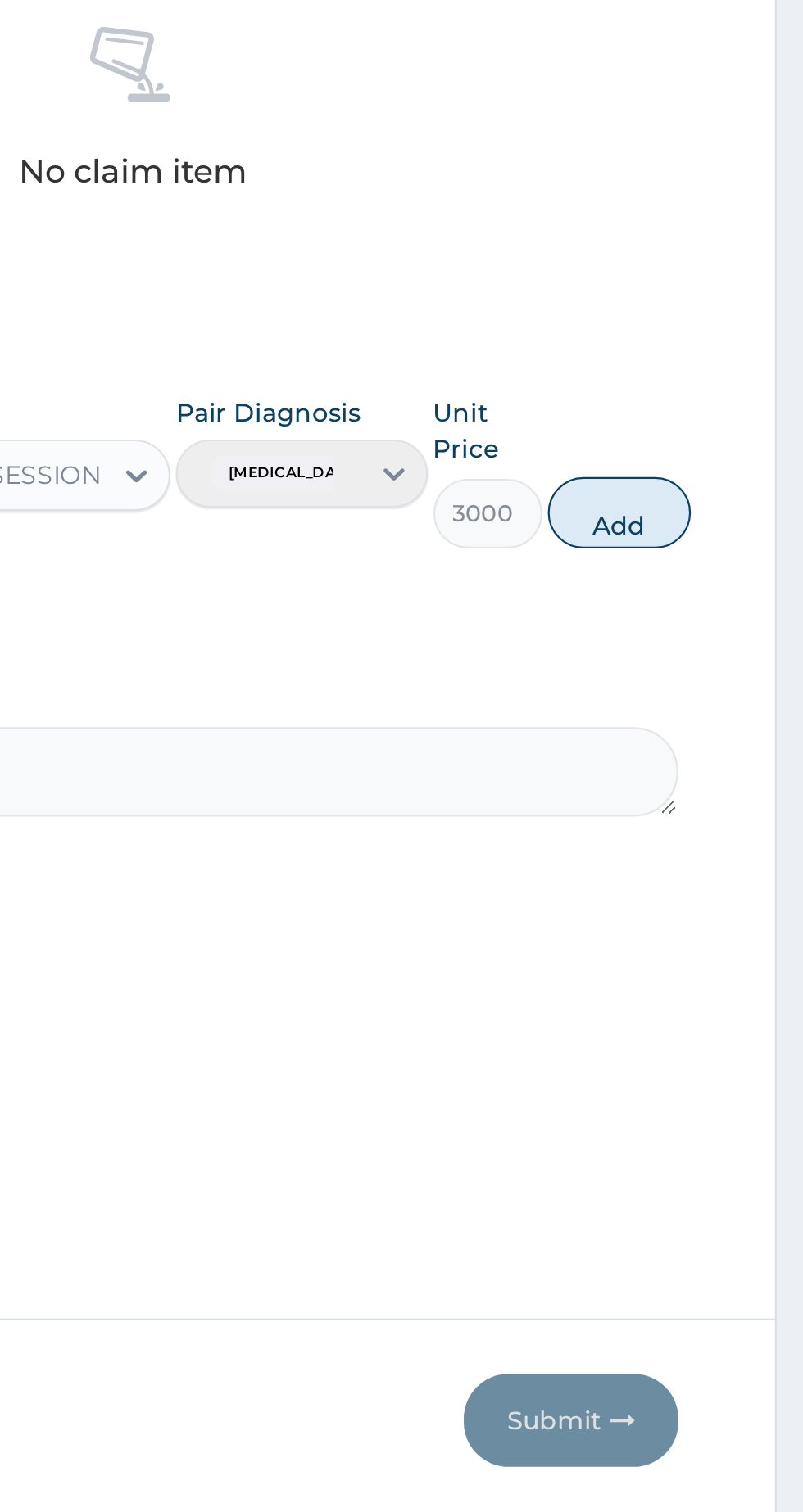
click at [740, 930] on button "Add" at bounding box center [718, 932] width 65 height 33
type input "0"
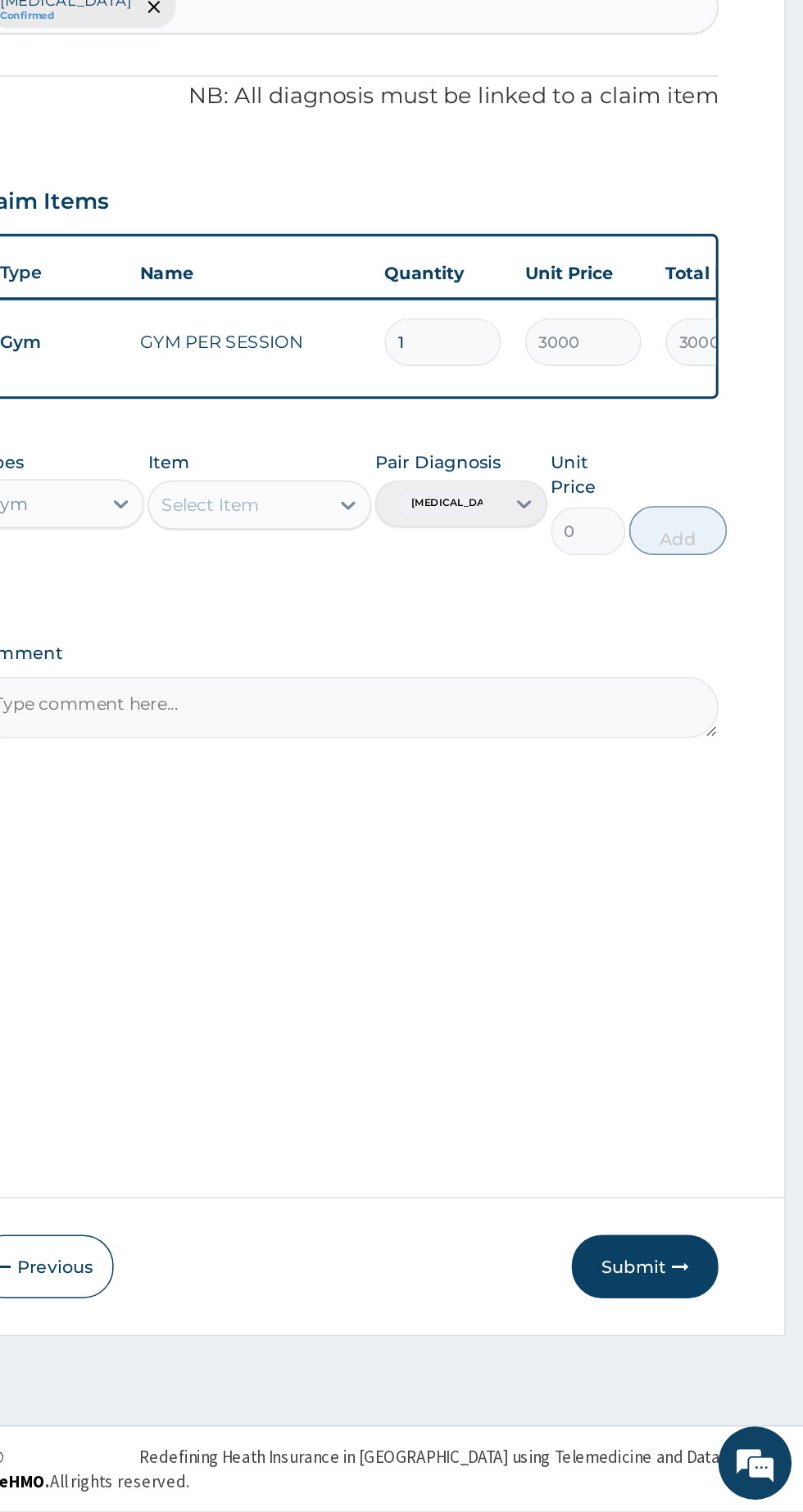
click at [697, 1335] on button "Submit" at bounding box center [696, 1348] width 98 height 43
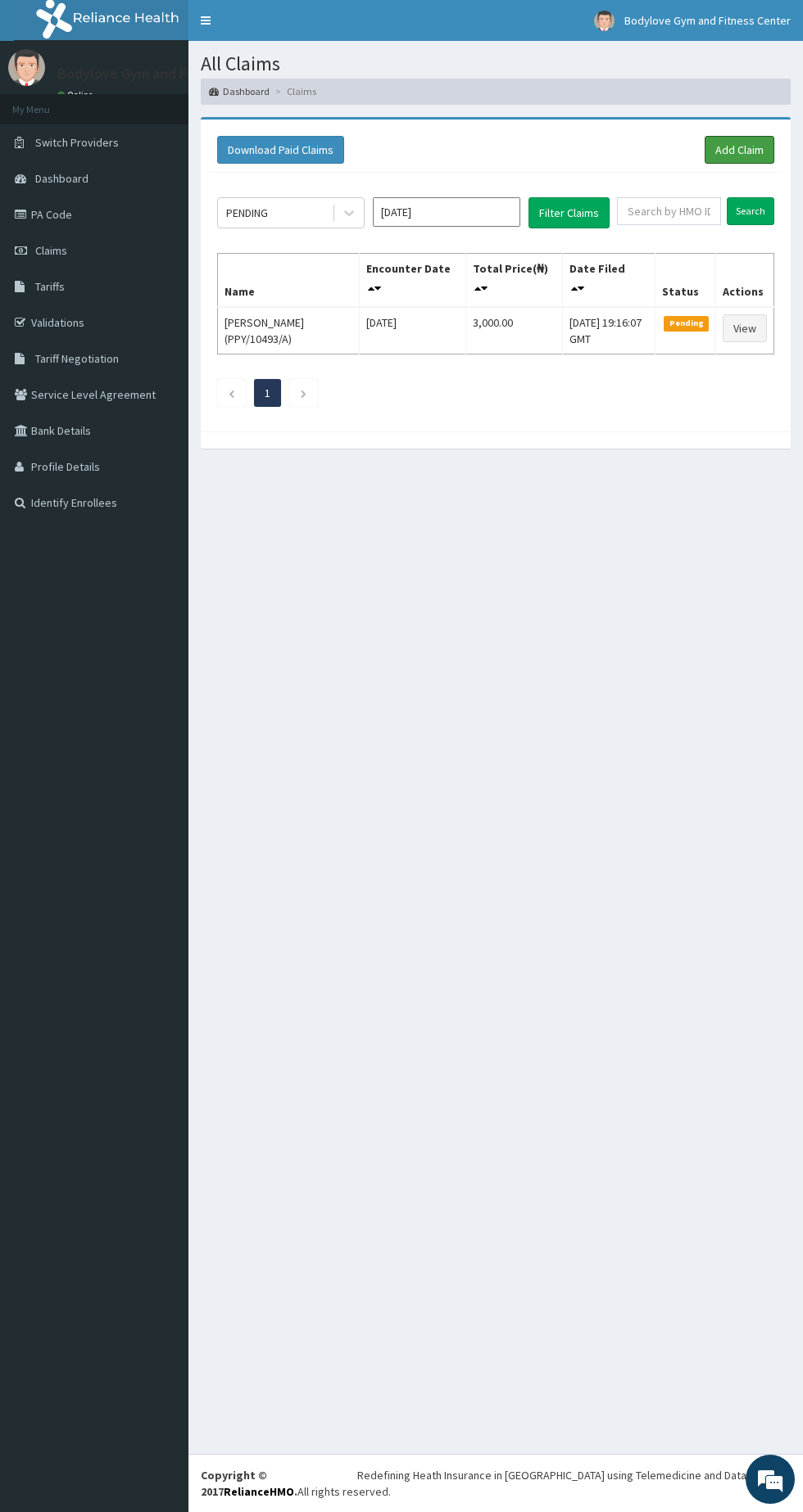
click at [773, 154] on link "Add Claim" at bounding box center [740, 149] width 70 height 28
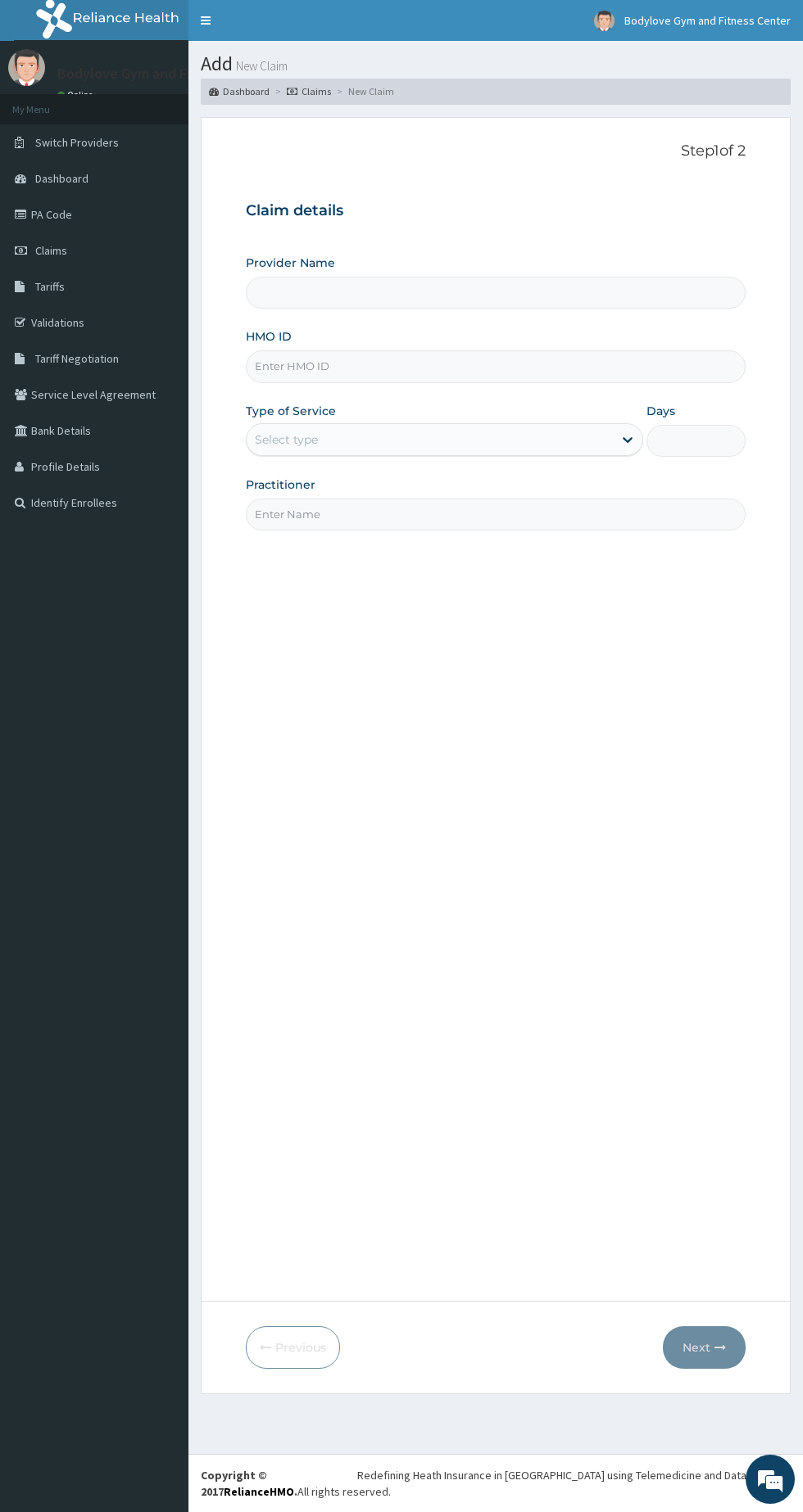
click at [84, 253] on link "Claims" at bounding box center [94, 250] width 188 height 36
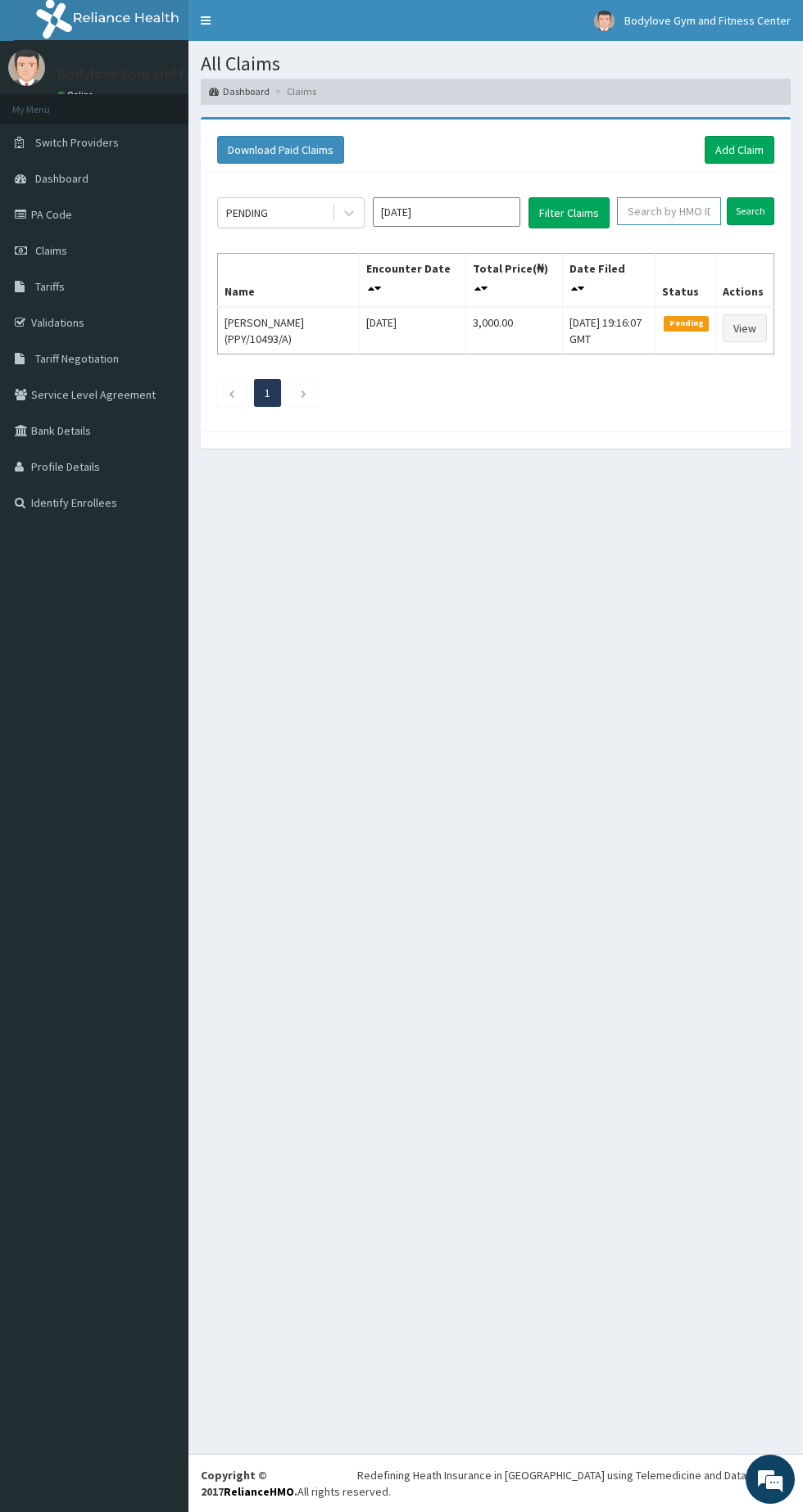
click at [638, 210] on input "text" at bounding box center [668, 211] width 104 height 28
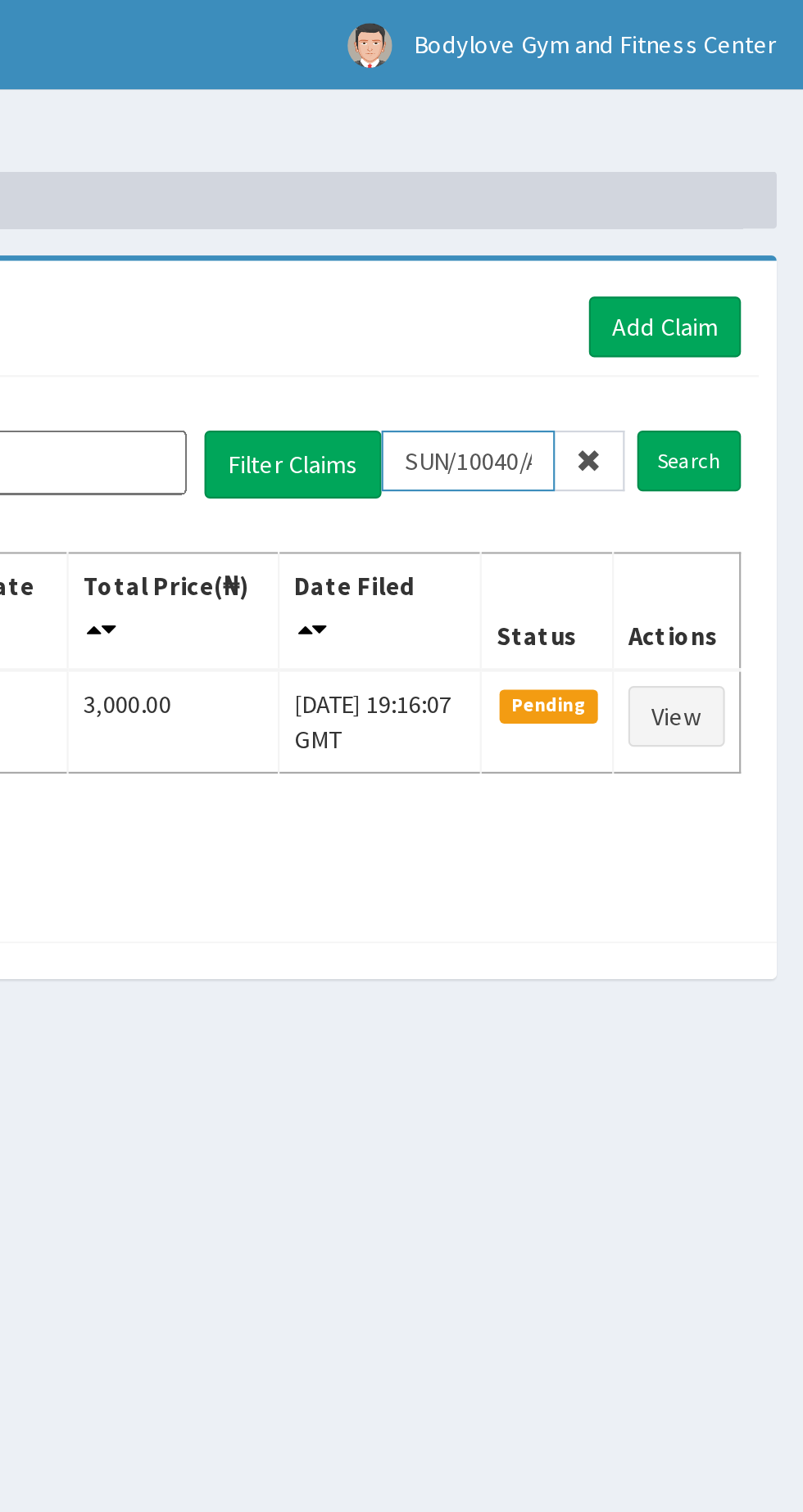
type input "SUN/10040/A"
click at [754, 204] on input "Search" at bounding box center [750, 211] width 48 height 28
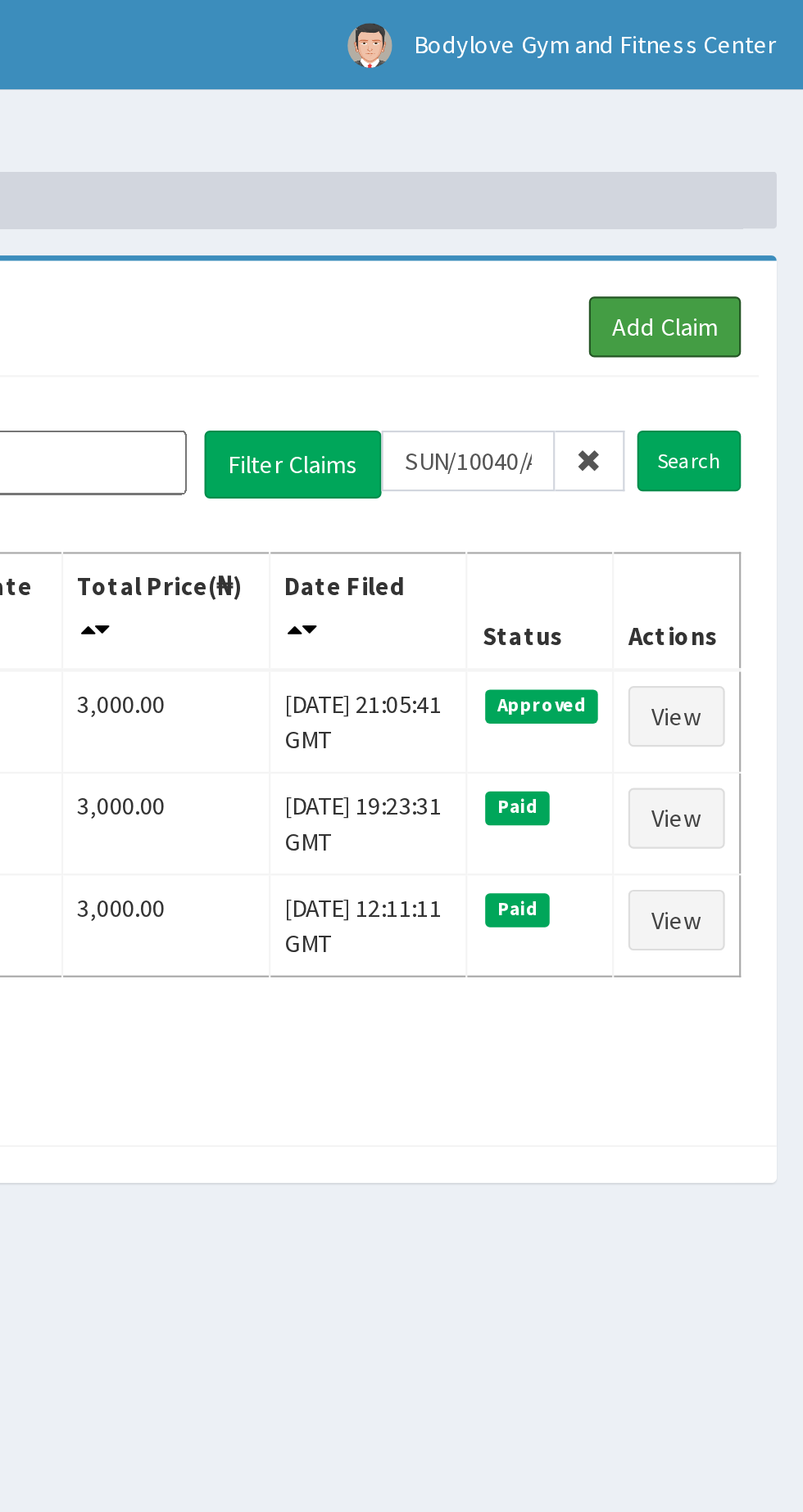
click at [752, 139] on link "Add Claim" at bounding box center [740, 149] width 70 height 28
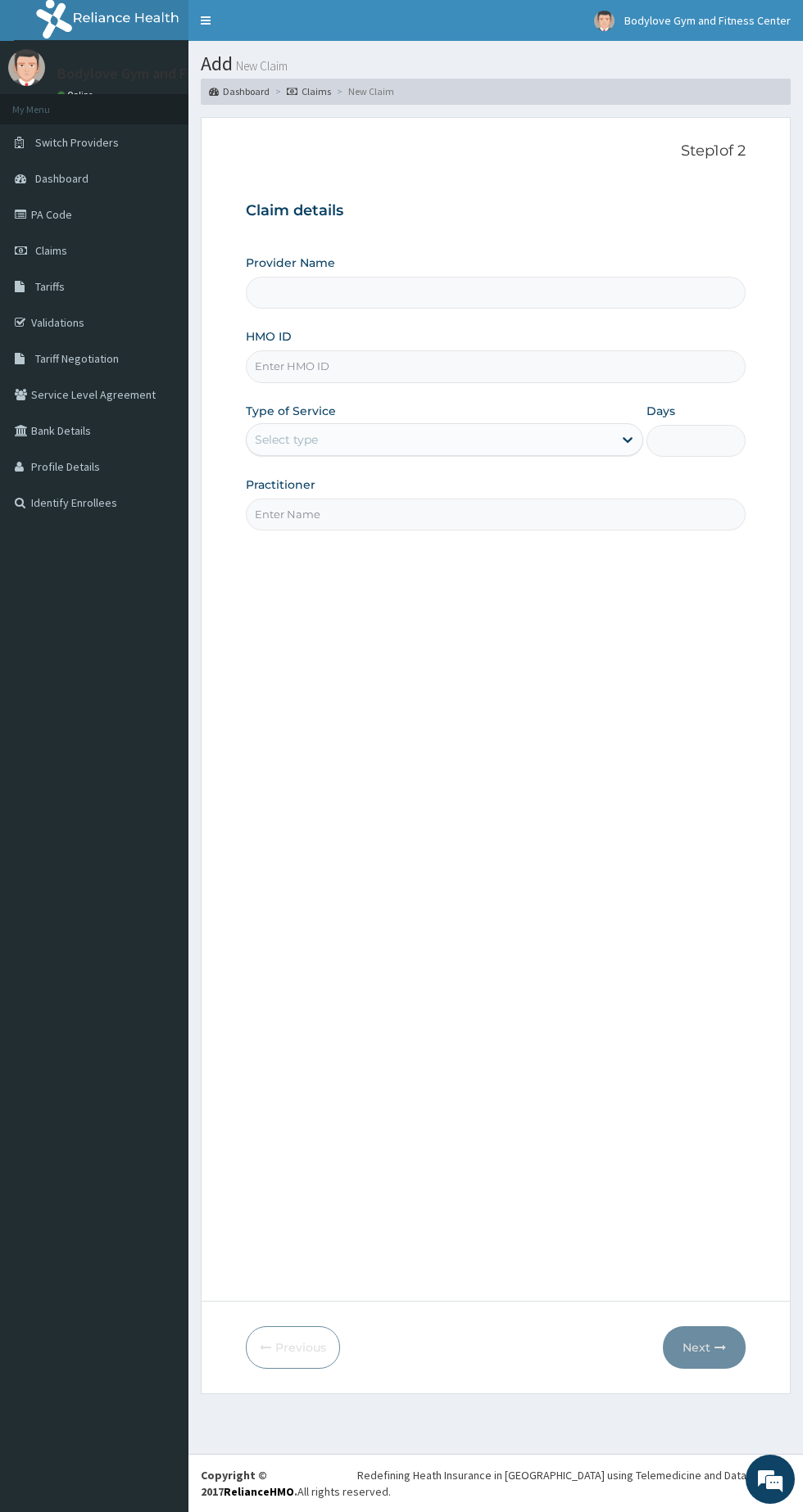
type input "Bodylove Gym and Fitness Center"
type input "1"
